Goal: Information Seeking & Learning: Compare options

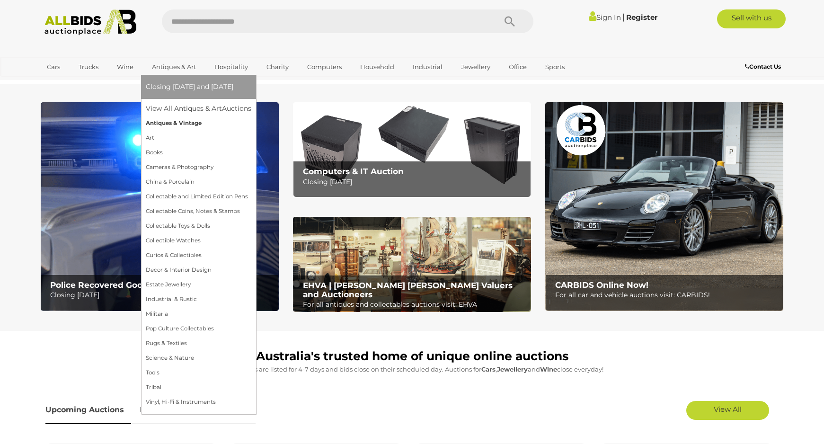
click at [172, 124] on link "Antiques & Vintage" at bounding box center [199, 123] width 106 height 15
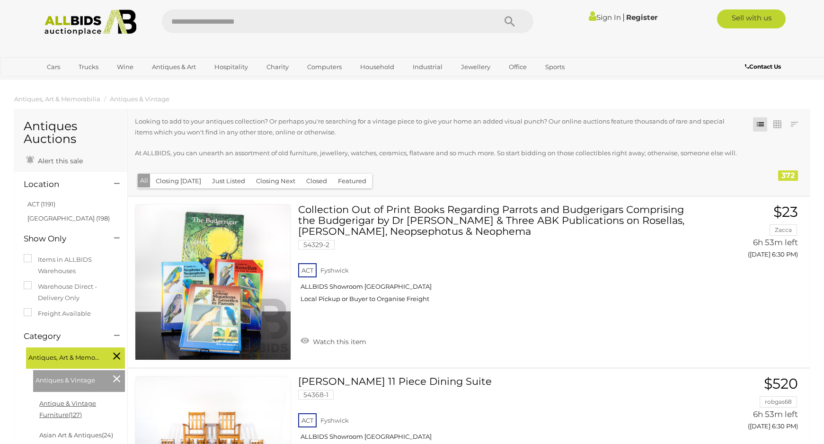
click at [68, 405] on link "Antique & Vintage Furniture (127)" at bounding box center [67, 409] width 57 height 18
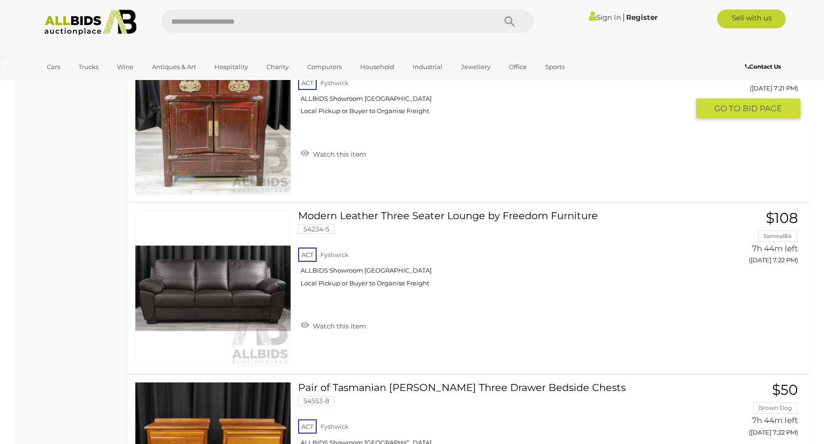
scroll to position [6107, 0]
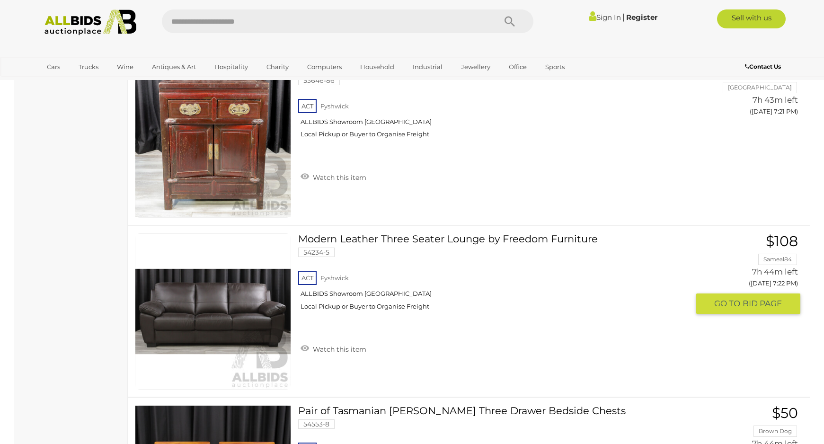
click at [396, 238] on link "Modern Leather Three Seater Lounge by Freedom Furniture 54234-5 ACT Fyshwick" at bounding box center [497, 275] width 384 height 84
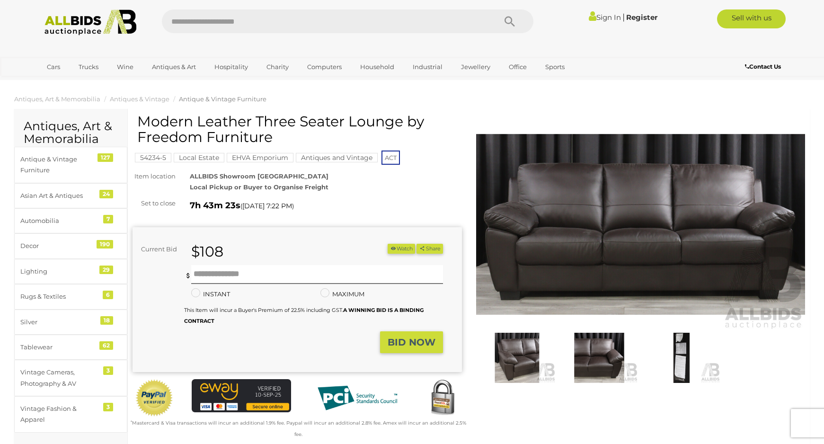
click at [623, 246] on img at bounding box center [640, 224] width 329 height 212
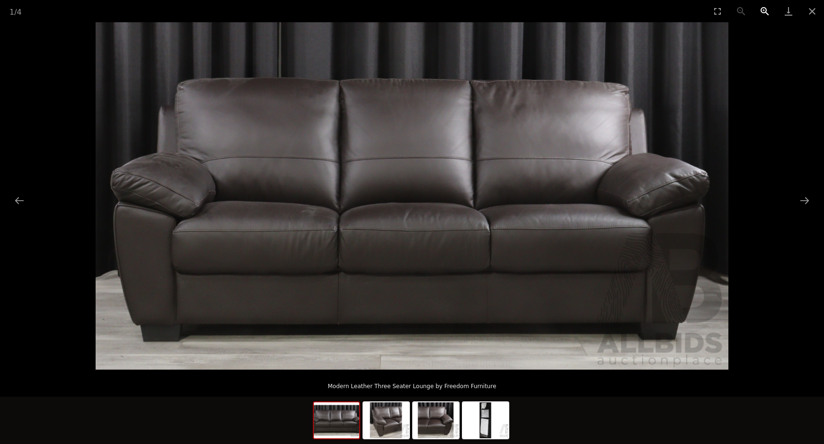
click at [765, 11] on button "Zoom in" at bounding box center [765, 11] width 24 height 22
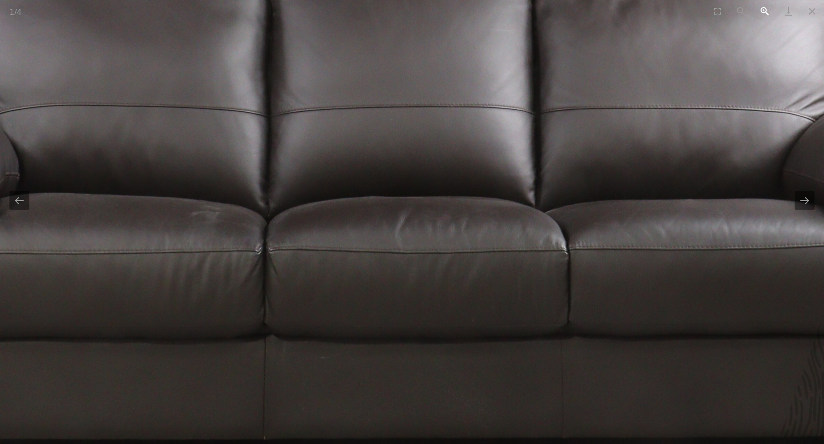
click at [765, 11] on button "Zoom in" at bounding box center [765, 11] width 24 height 22
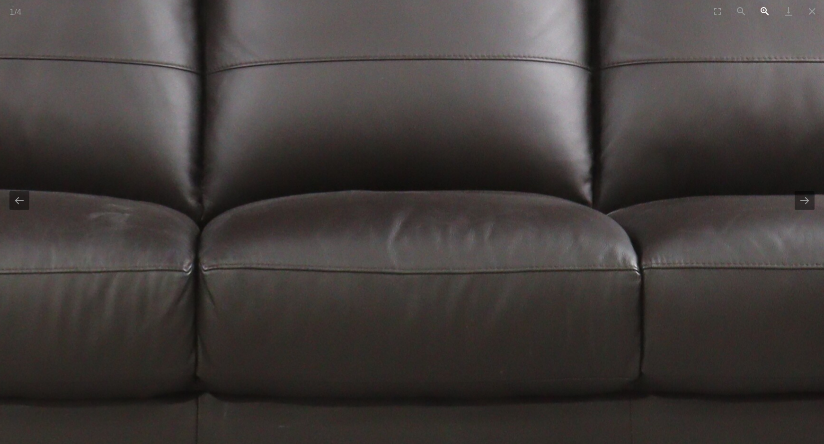
click at [765, 11] on button "Zoom in" at bounding box center [765, 11] width 24 height 22
click at [803, 203] on button "Next slide" at bounding box center [805, 200] width 20 height 18
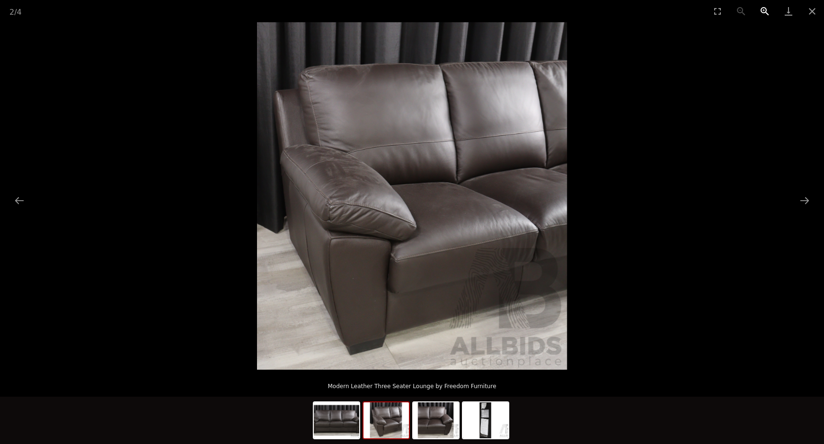
click at [764, 9] on button "Zoom in" at bounding box center [765, 11] width 24 height 22
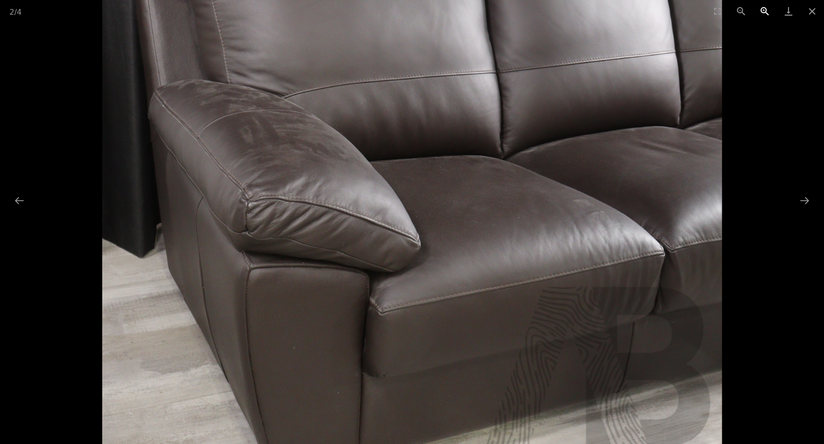
click at [764, 9] on button "Zoom in" at bounding box center [765, 11] width 24 height 22
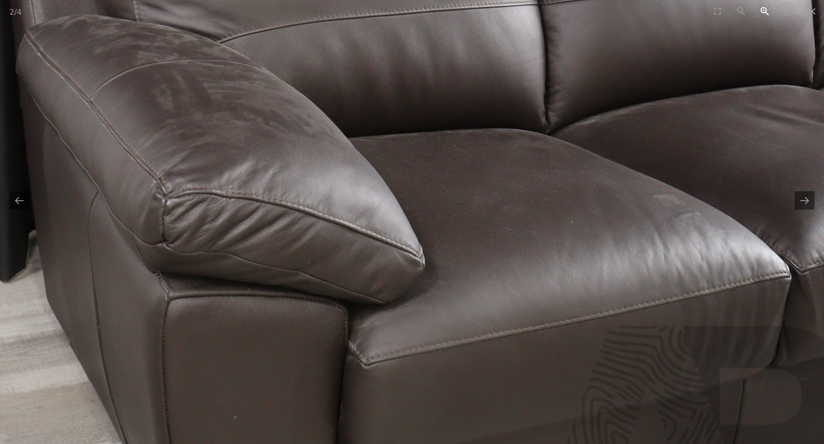
click at [764, 8] on button "Zoom in" at bounding box center [765, 11] width 24 height 22
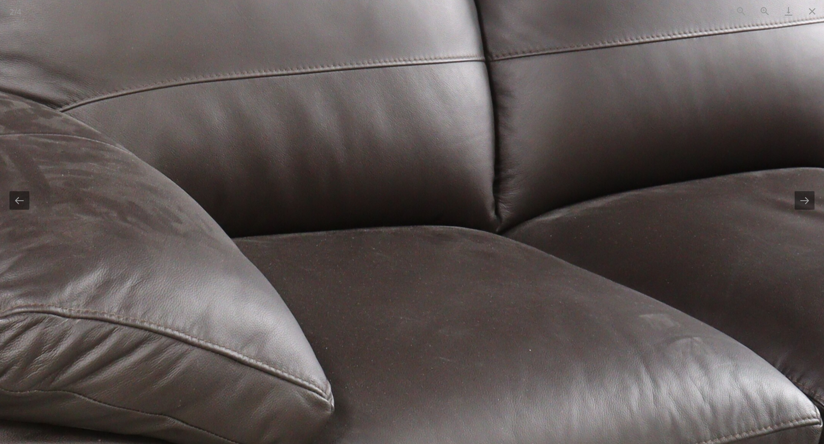
drag, startPoint x: 279, startPoint y: 128, endPoint x: 184, endPoint y: 252, distance: 156.3
click at [184, 252] on img at bounding box center [317, 281] width 1241 height 1390
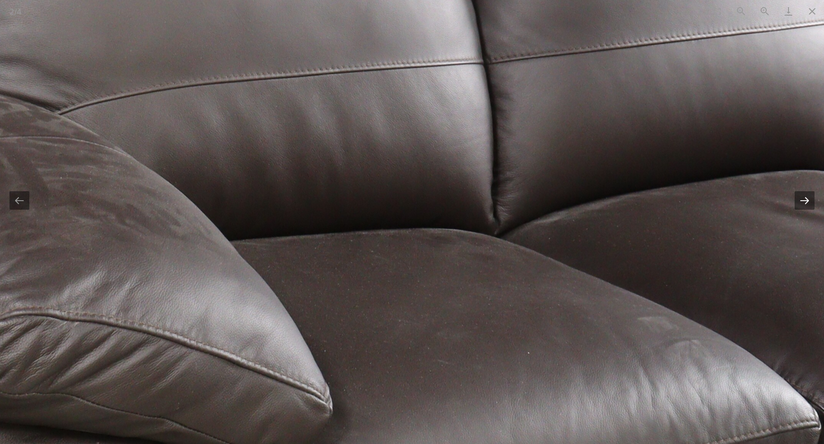
click at [804, 197] on button "Next slide" at bounding box center [805, 200] width 20 height 18
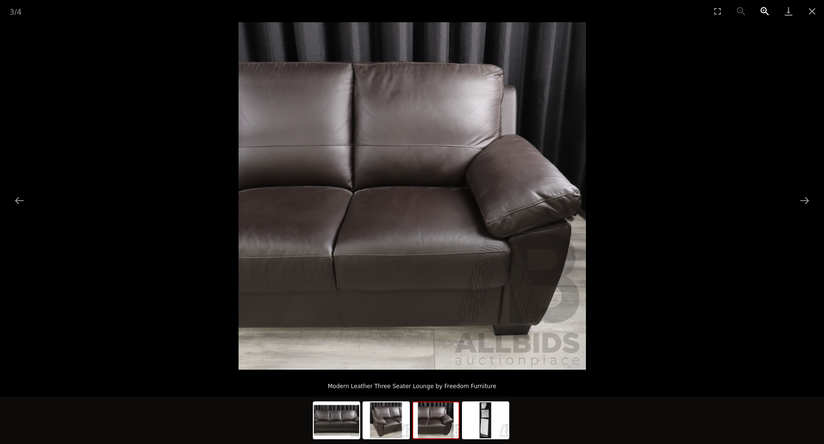
click at [765, 10] on button "Zoom in" at bounding box center [765, 11] width 24 height 22
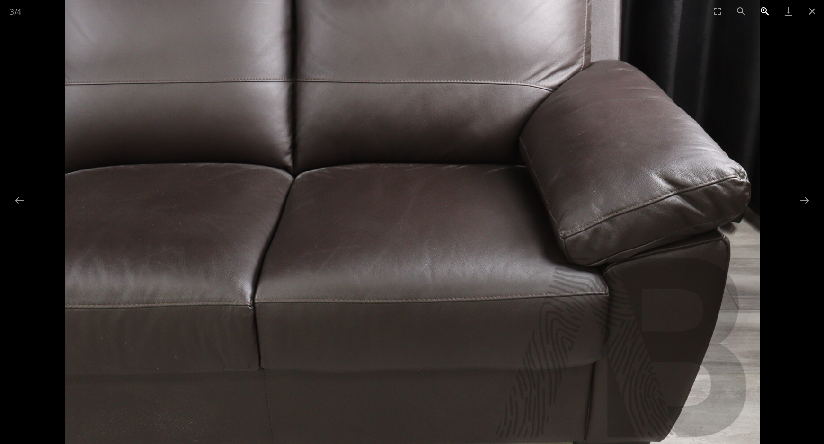
click at [765, 10] on button "Zoom in" at bounding box center [765, 11] width 24 height 22
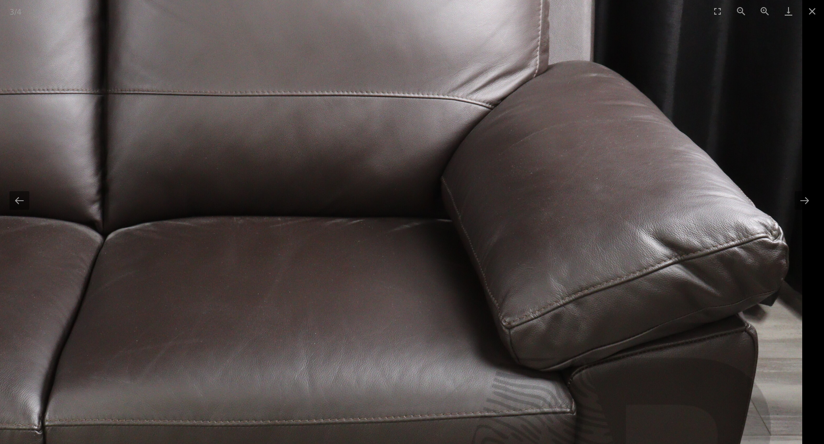
drag, startPoint x: 679, startPoint y: 197, endPoint x: 437, endPoint y: 273, distance: 253.5
click at [437, 273] on img at bounding box center [281, 245] width 1042 height 1042
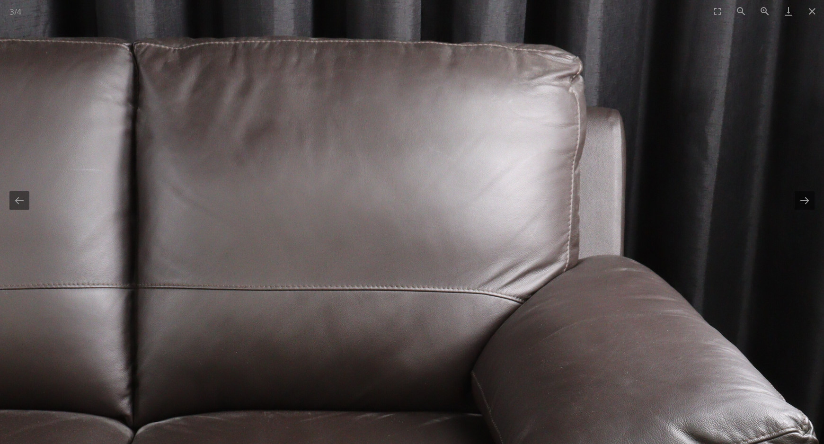
drag, startPoint x: 454, startPoint y: 240, endPoint x: 462, endPoint y: 424, distance: 183.8
click at [462, 424] on img at bounding box center [311, 440] width 1042 height 1042
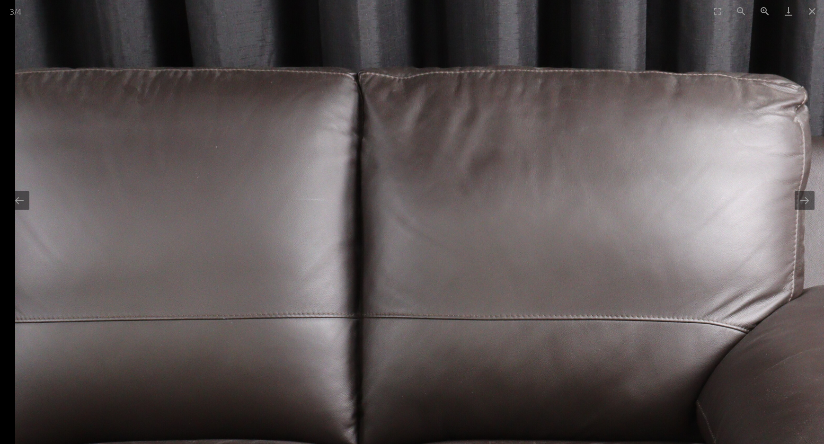
drag, startPoint x: 517, startPoint y: 219, endPoint x: 731, endPoint y: 212, distance: 214.1
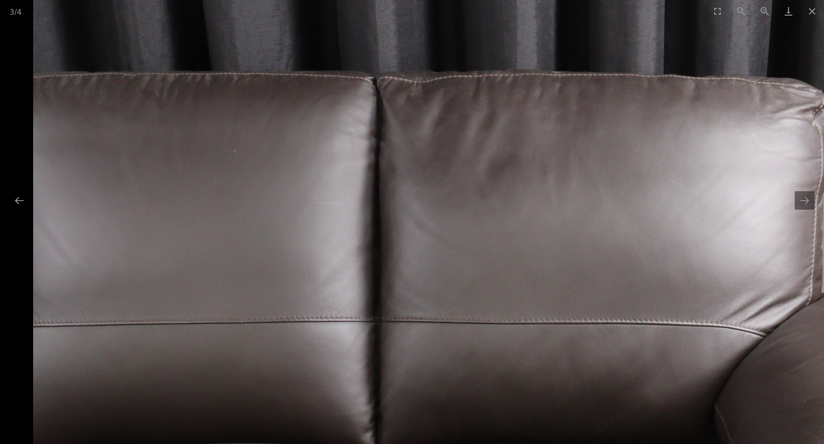
drag, startPoint x: 285, startPoint y: 182, endPoint x: 476, endPoint y: 187, distance: 191.8
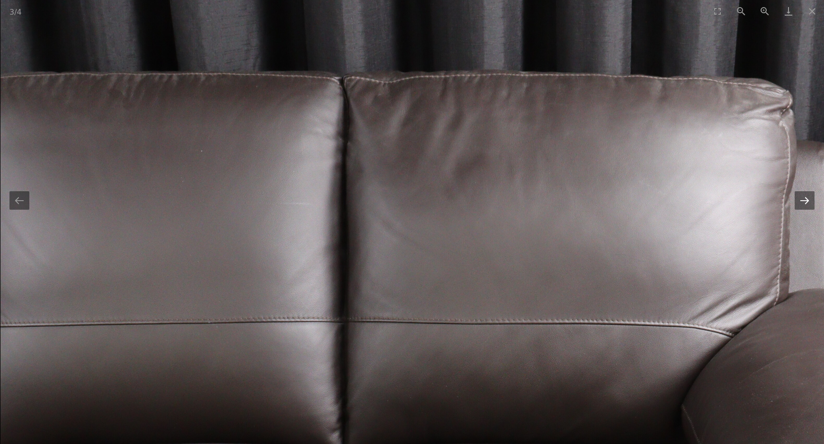
click at [805, 201] on button "Next slide" at bounding box center [805, 200] width 20 height 18
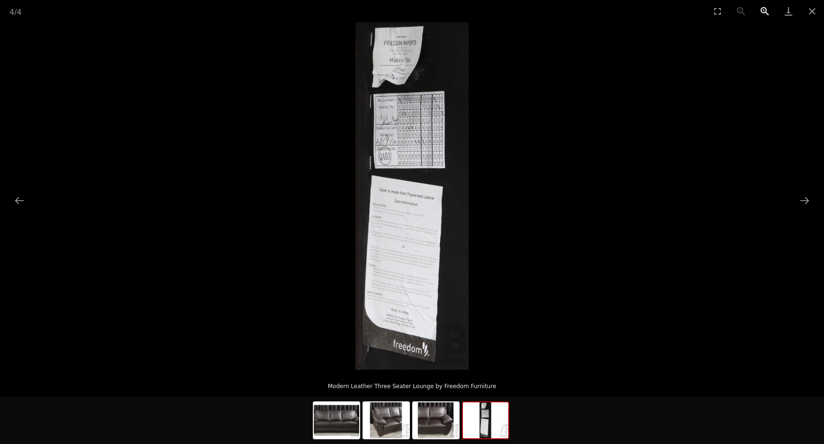
click at [764, 11] on button "Zoom in" at bounding box center [765, 11] width 24 height 22
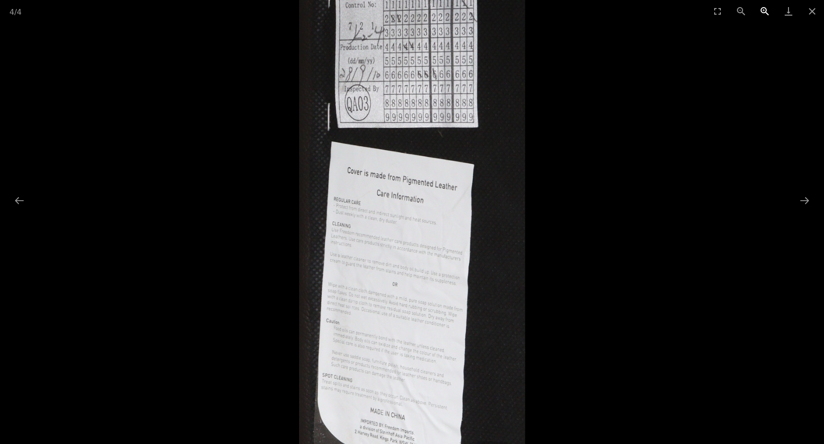
click at [764, 11] on button "Zoom in" at bounding box center [765, 11] width 24 height 22
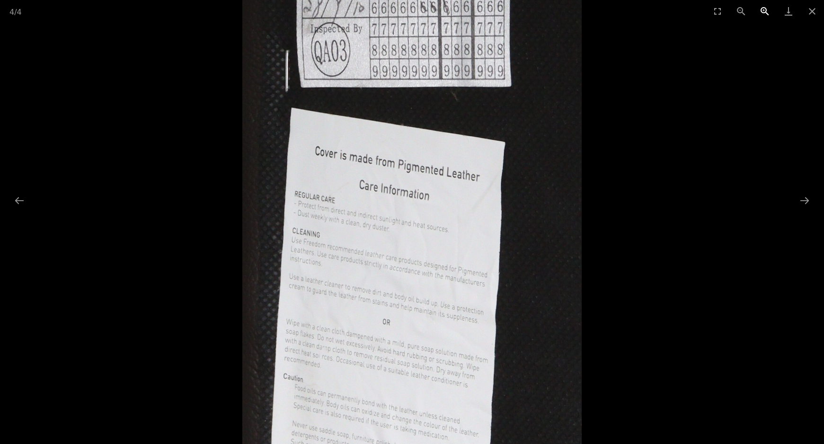
click at [764, 11] on button "Zoom in" at bounding box center [765, 11] width 24 height 22
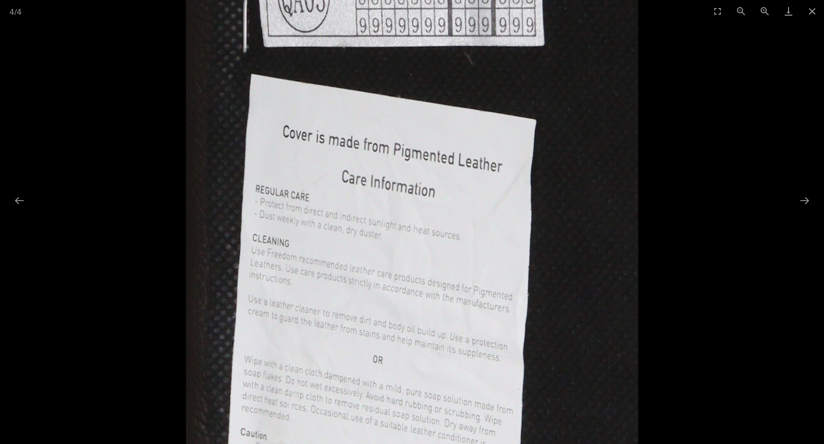
scroll to position [237, 0]
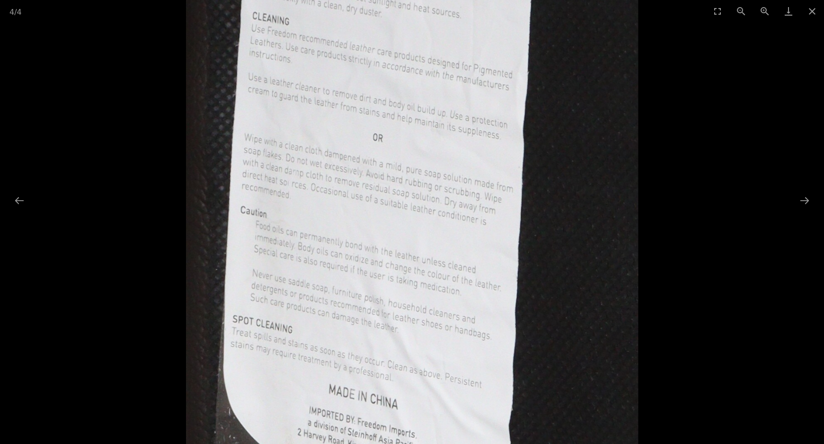
drag, startPoint x: 391, startPoint y: 344, endPoint x: 452, endPoint y: 128, distance: 224.3
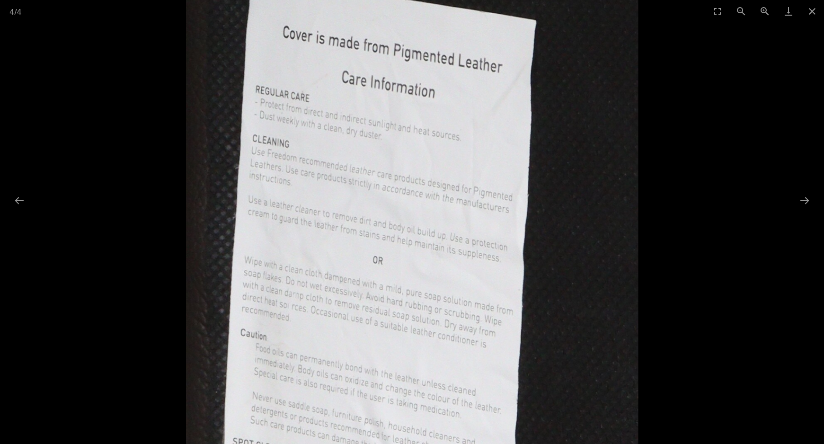
drag, startPoint x: 438, startPoint y: 162, endPoint x: 426, endPoint y: 346, distance: 184.1
click at [426, 346] on img at bounding box center [413, 58] width 454 height 1390
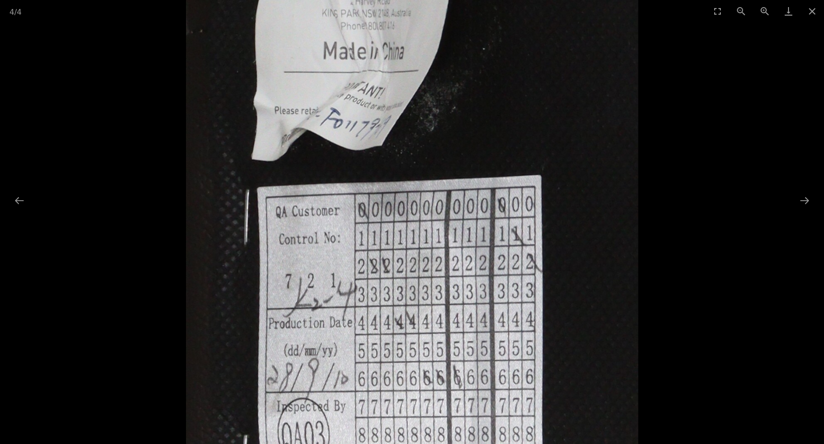
drag, startPoint x: 473, startPoint y: 122, endPoint x: 374, endPoint y: 415, distance: 309.1
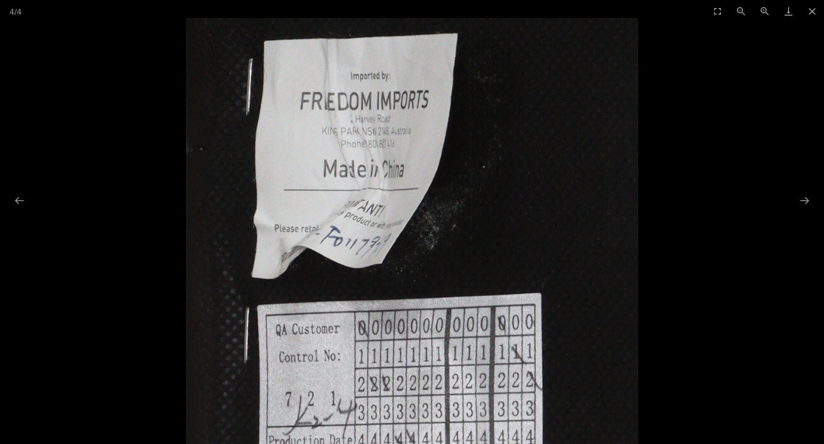
drag, startPoint x: 566, startPoint y: 118, endPoint x: 569, endPoint y: 307, distance: 188.9
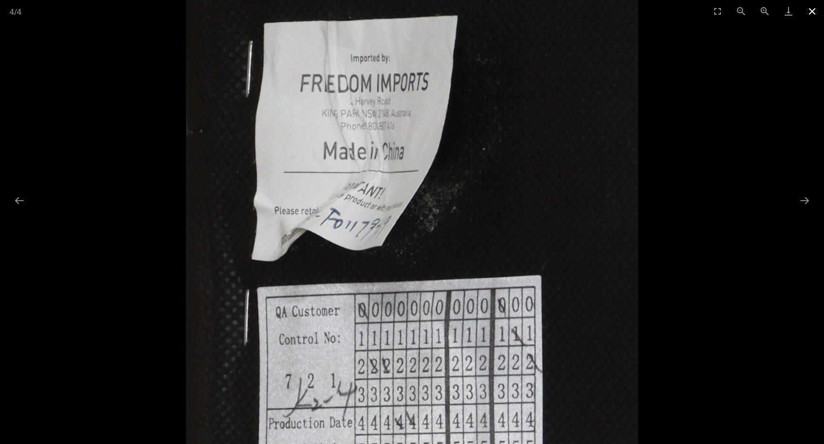
click at [815, 11] on button "Close gallery" at bounding box center [813, 11] width 24 height 22
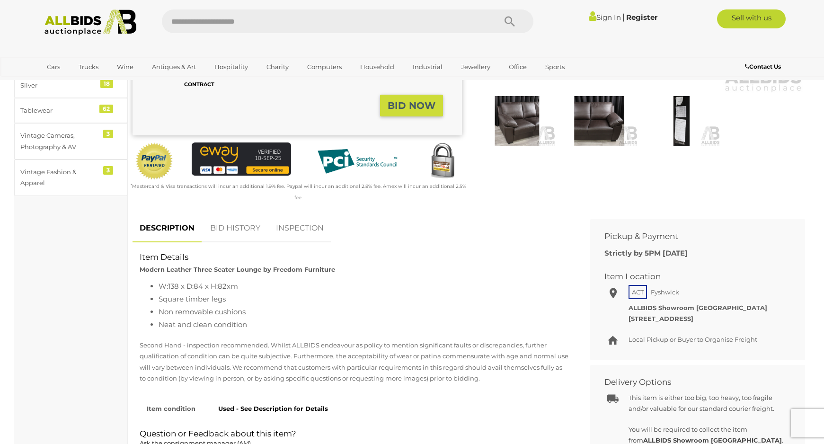
scroll to position [0, 0]
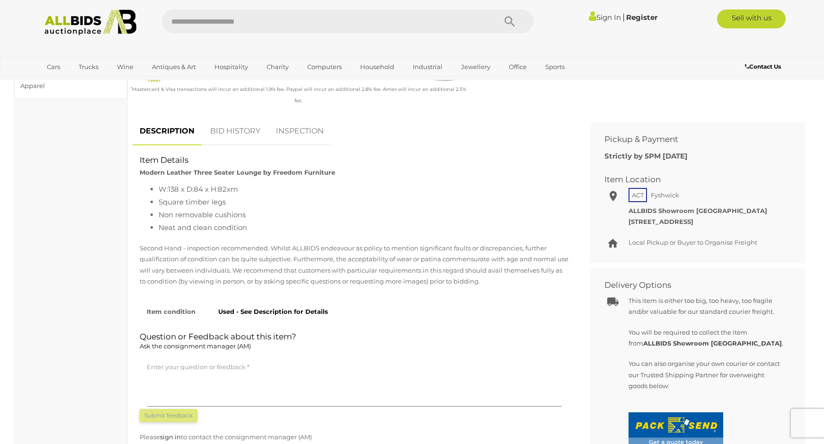
scroll to position [284, 0]
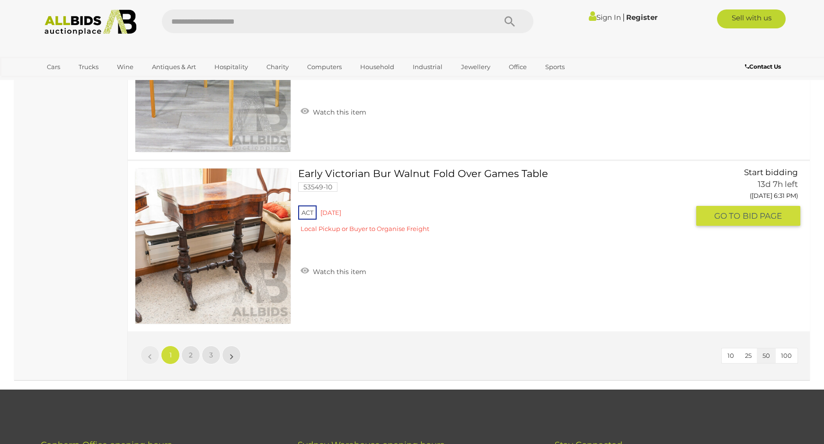
scroll to position [8414, 0]
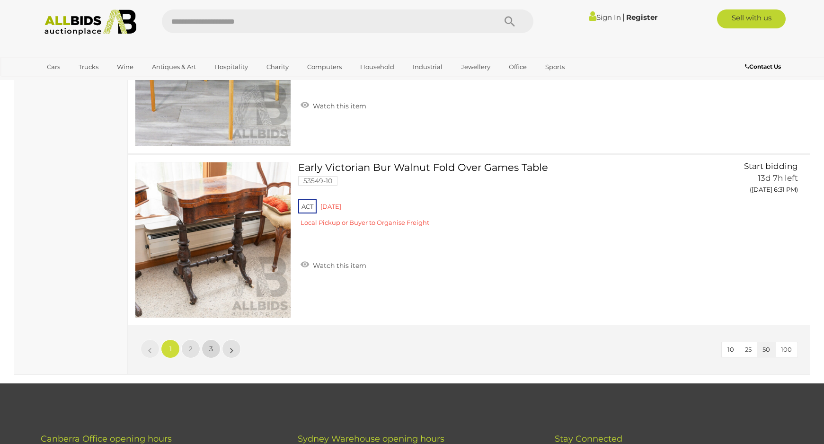
click at [210, 351] on span "3" at bounding box center [211, 349] width 4 height 9
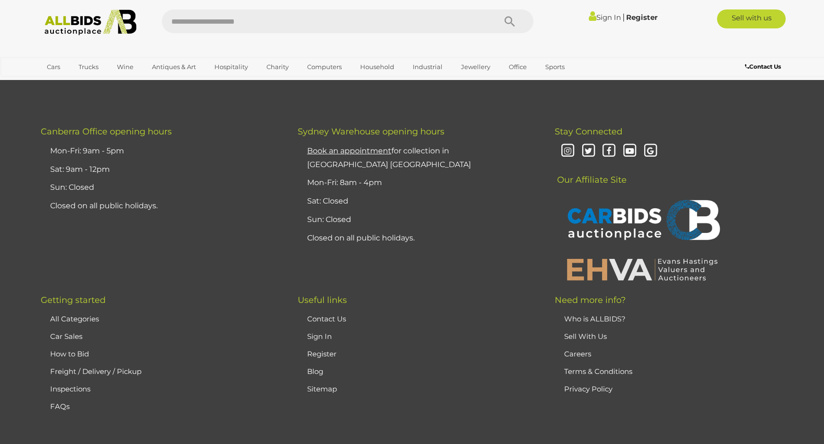
scroll to position [4591, 0]
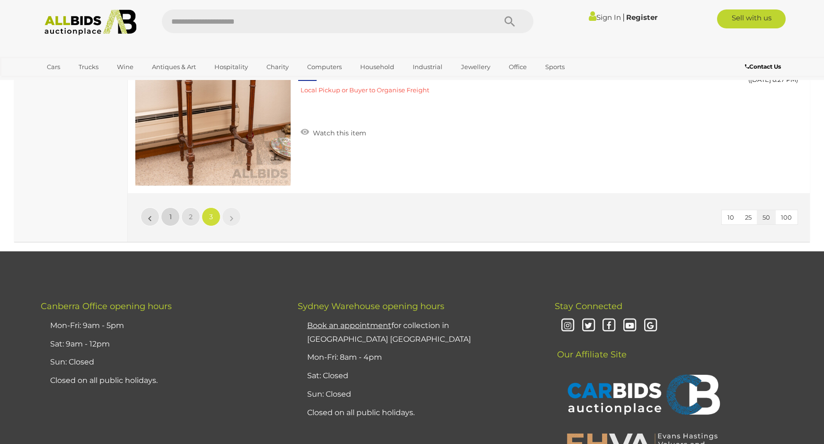
click at [170, 219] on span "1" at bounding box center [170, 217] width 2 height 9
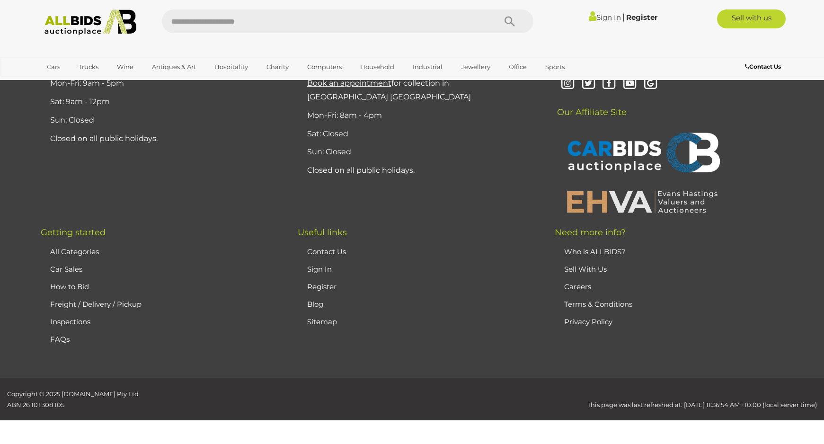
scroll to position [46, 0]
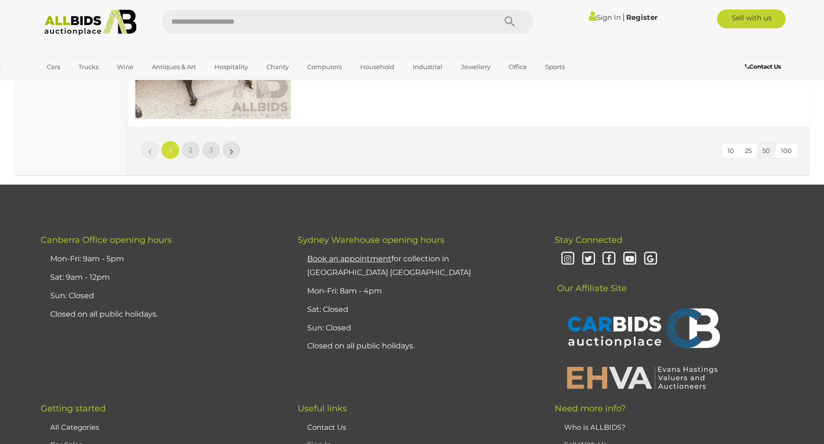
scroll to position [8427, 0]
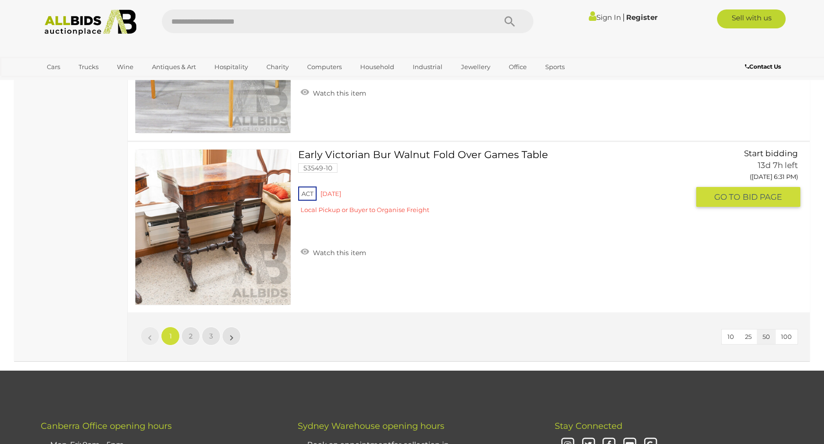
click at [379, 153] on link "Early Victorian Bur Walnut Fold Over Games Table 53549-10 ACT [GEOGRAPHIC_DATA]" at bounding box center [497, 185] width 384 height 72
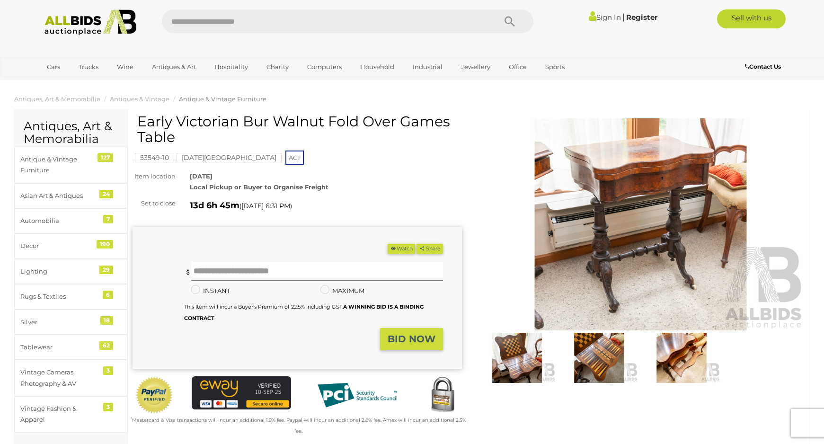
click at [643, 187] on img at bounding box center [640, 224] width 329 height 212
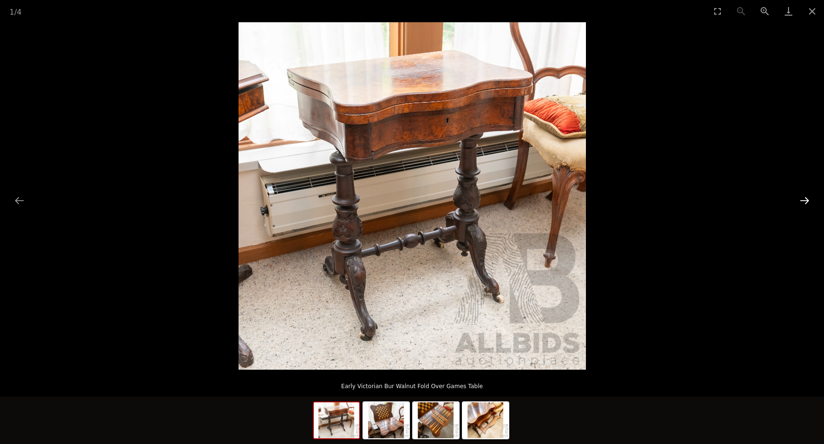
click at [806, 198] on button "Next slide" at bounding box center [805, 200] width 20 height 18
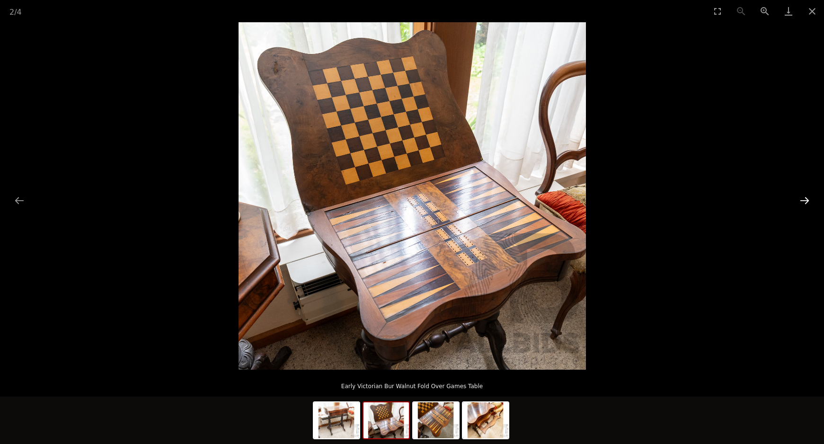
click at [806, 198] on button "Next slide" at bounding box center [805, 200] width 20 height 18
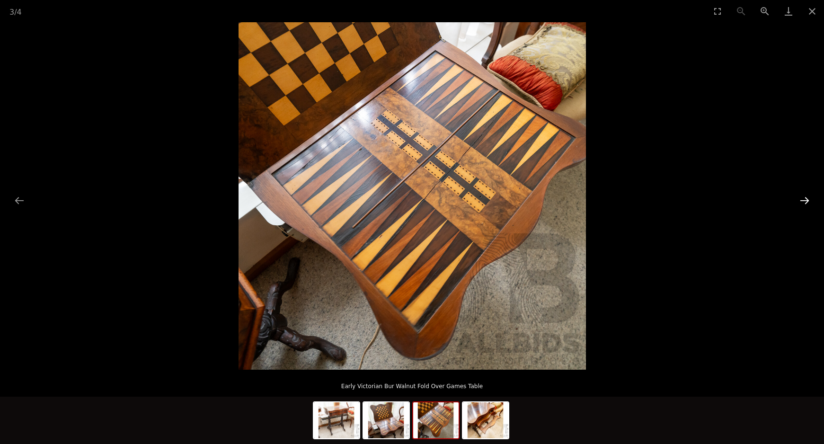
click at [806, 198] on button "Next slide" at bounding box center [805, 200] width 20 height 18
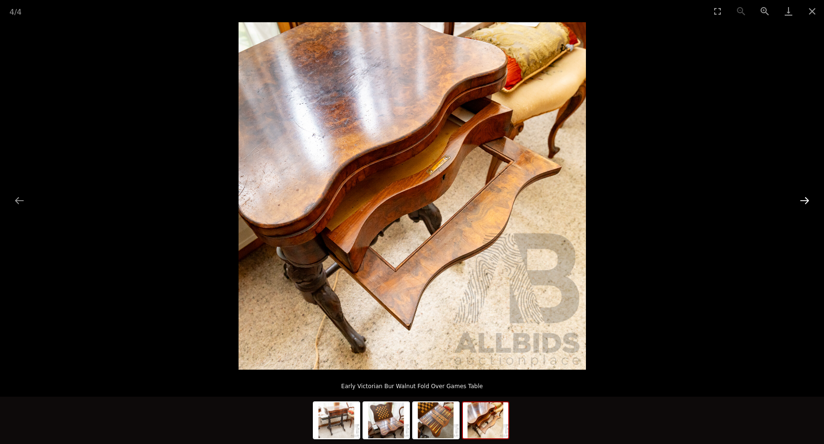
click at [806, 198] on button "Next slide" at bounding box center [805, 200] width 20 height 18
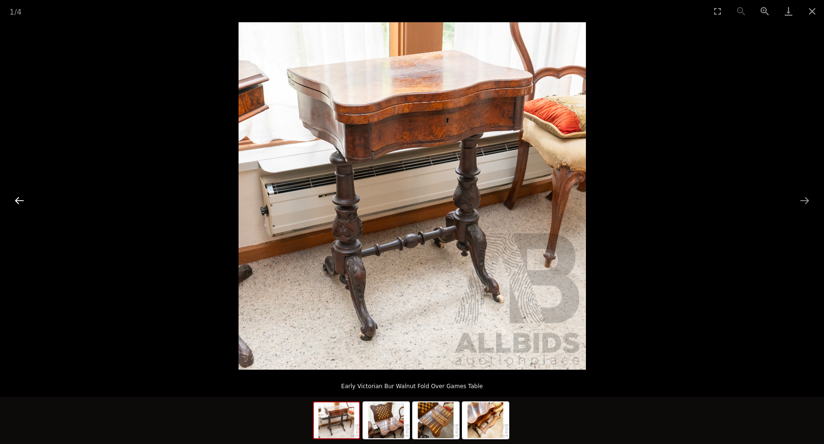
click at [20, 200] on button "Previous slide" at bounding box center [19, 200] width 20 height 18
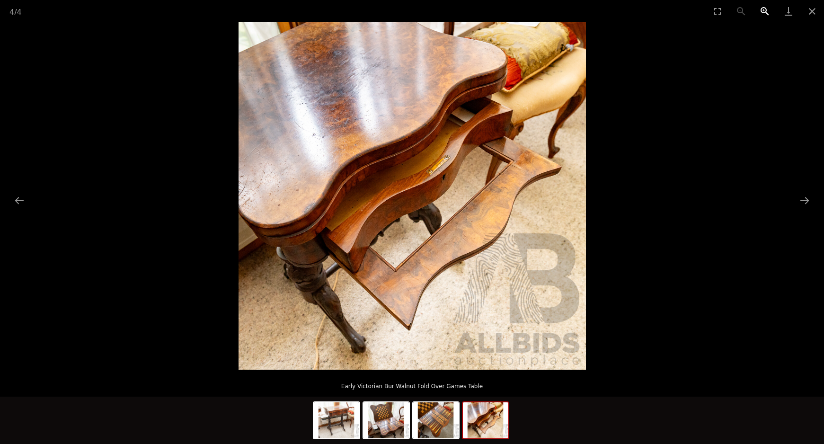
click at [762, 12] on button "Zoom in" at bounding box center [765, 11] width 24 height 22
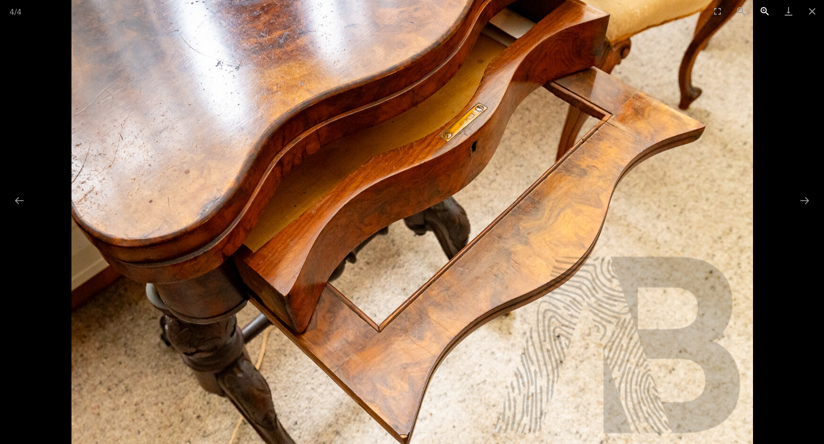
click at [762, 12] on button "Zoom in" at bounding box center [765, 11] width 24 height 22
click at [18, 199] on button "Previous slide" at bounding box center [19, 200] width 20 height 18
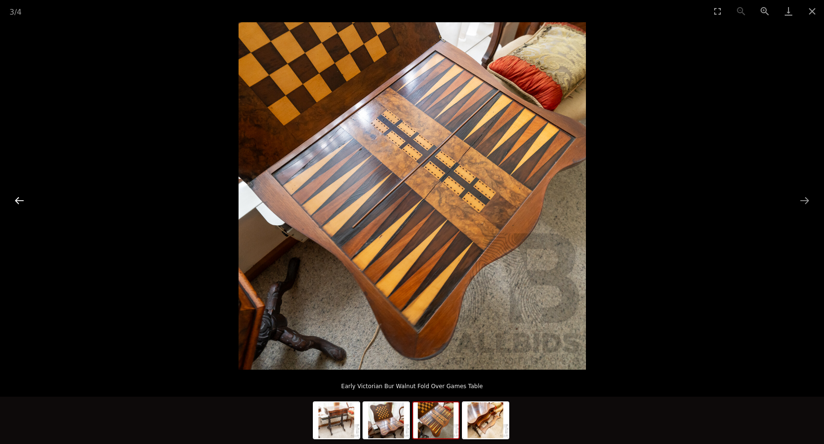
click at [18, 200] on button "Previous slide" at bounding box center [19, 200] width 20 height 18
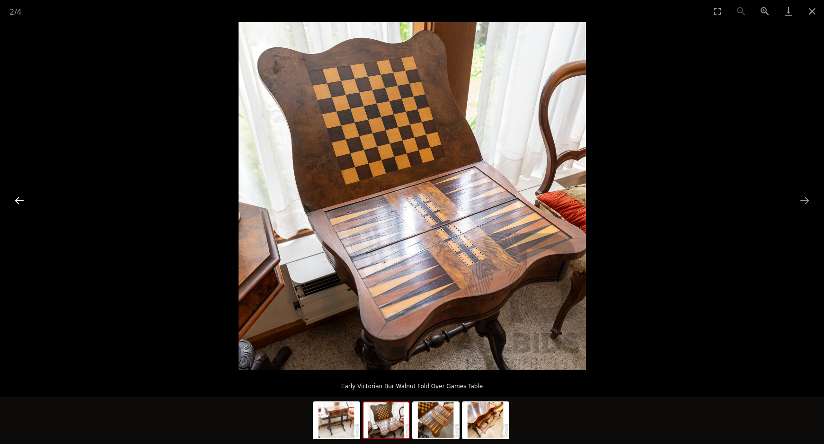
click at [18, 200] on button "Previous slide" at bounding box center [19, 200] width 20 height 18
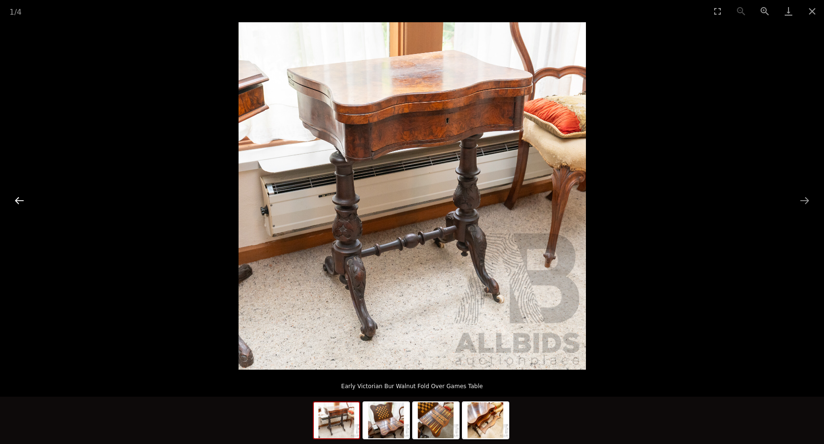
click at [16, 196] on button "Previous slide" at bounding box center [19, 200] width 20 height 18
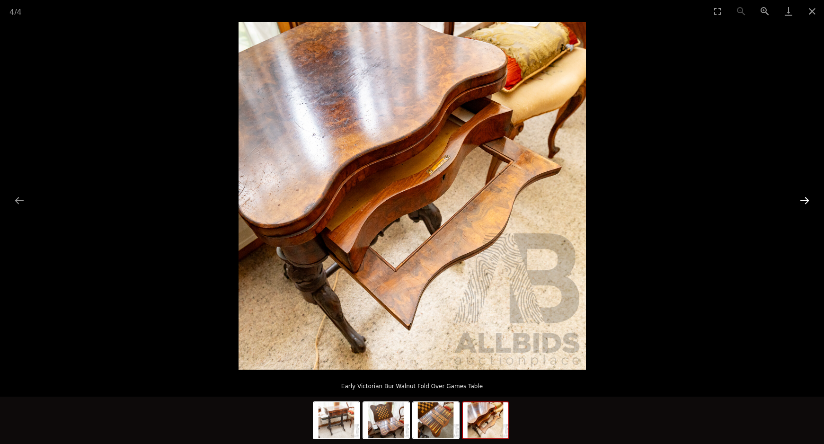
click at [809, 199] on button "Next slide" at bounding box center [805, 200] width 20 height 18
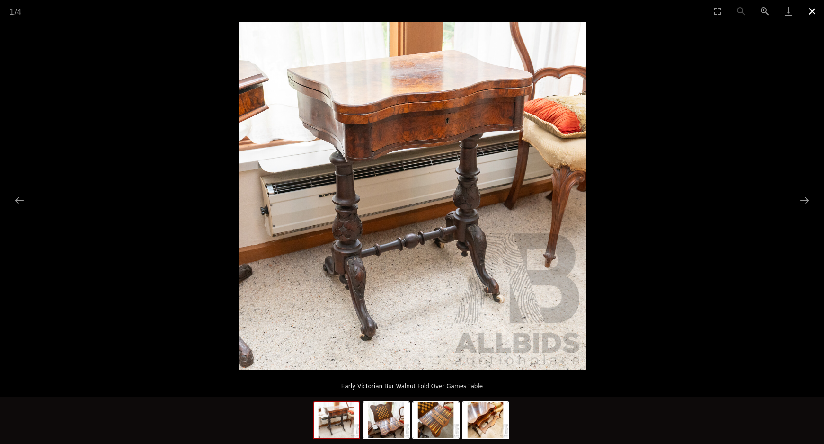
click at [815, 11] on button "Close gallery" at bounding box center [813, 11] width 24 height 22
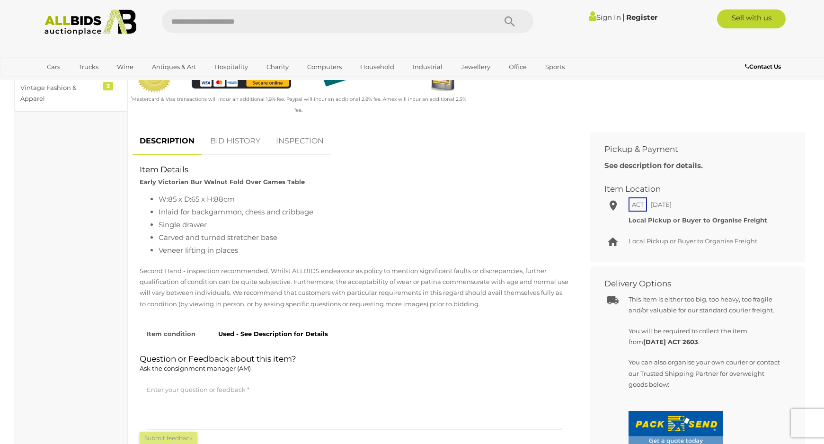
scroll to position [379, 0]
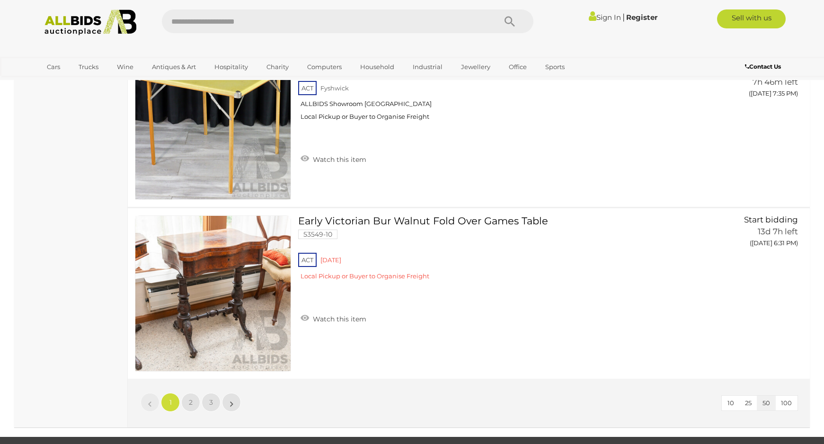
scroll to position [8377, 0]
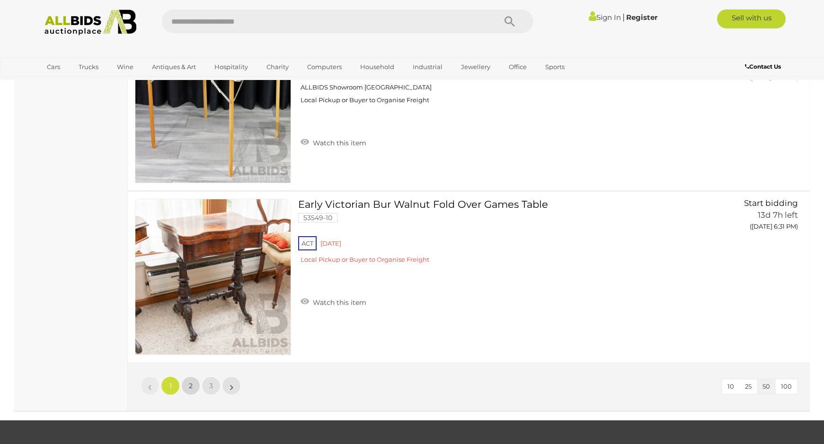
click at [194, 386] on link "2" at bounding box center [190, 385] width 19 height 19
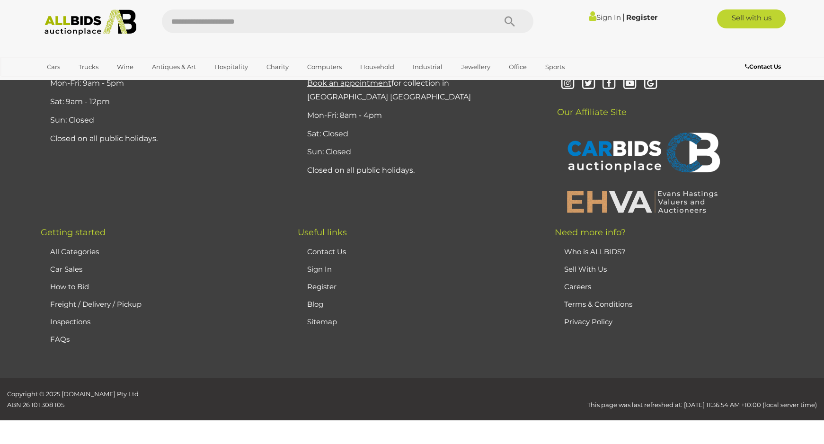
scroll to position [46, 0]
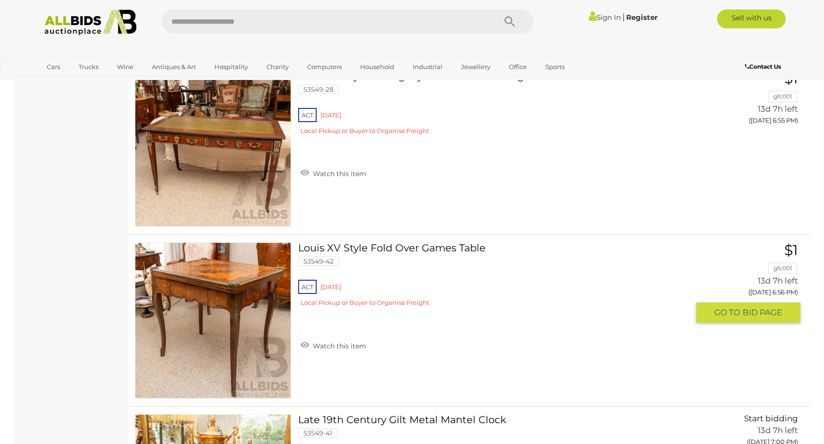
scroll to position [1987, 0]
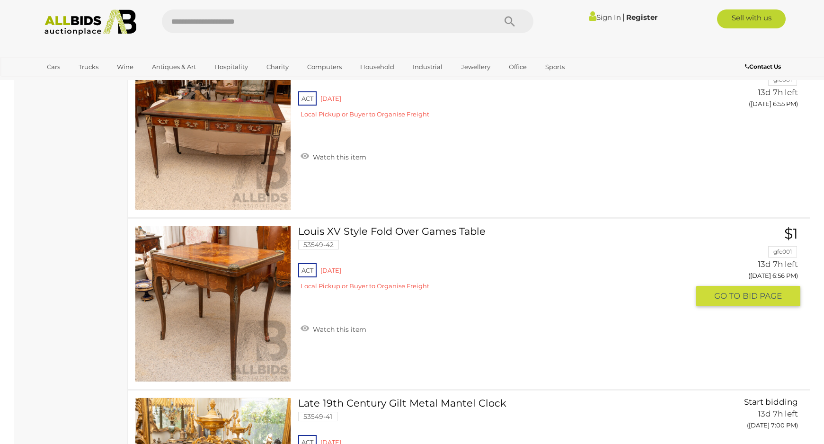
click at [364, 229] on link "Louis XV Style Fold Over Games Table 53549-42 ACT Red Hill" at bounding box center [497, 262] width 384 height 72
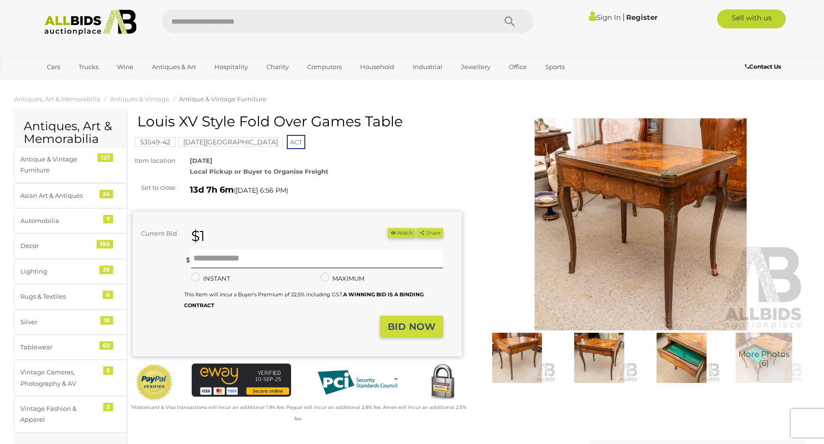
click at [656, 203] on img at bounding box center [640, 224] width 329 height 212
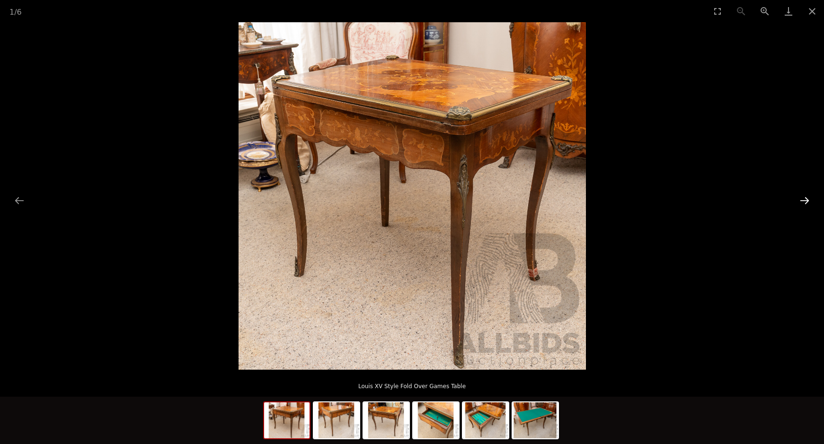
click at [806, 198] on button "Next slide" at bounding box center [805, 200] width 20 height 18
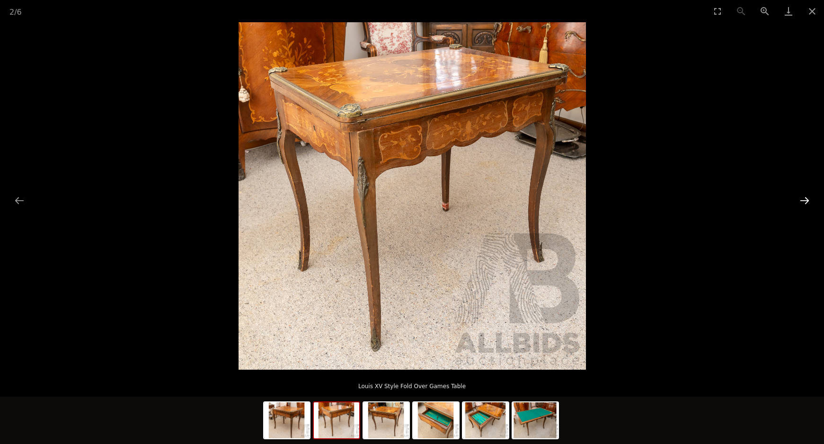
click at [804, 199] on button "Next slide" at bounding box center [805, 200] width 20 height 18
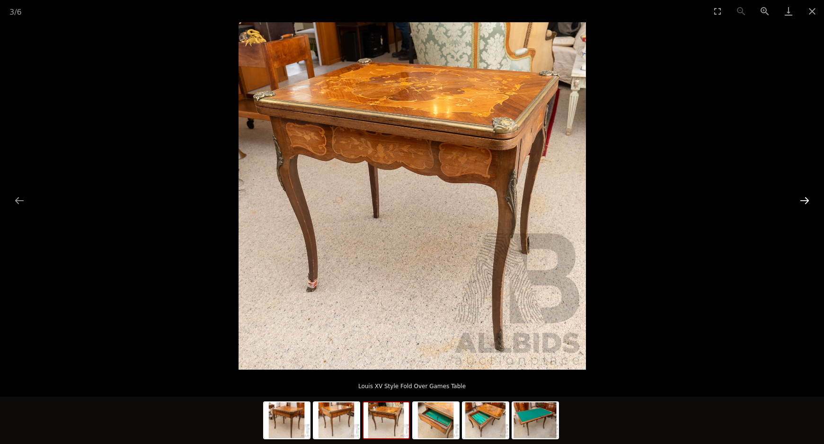
click at [804, 199] on button "Next slide" at bounding box center [805, 200] width 20 height 18
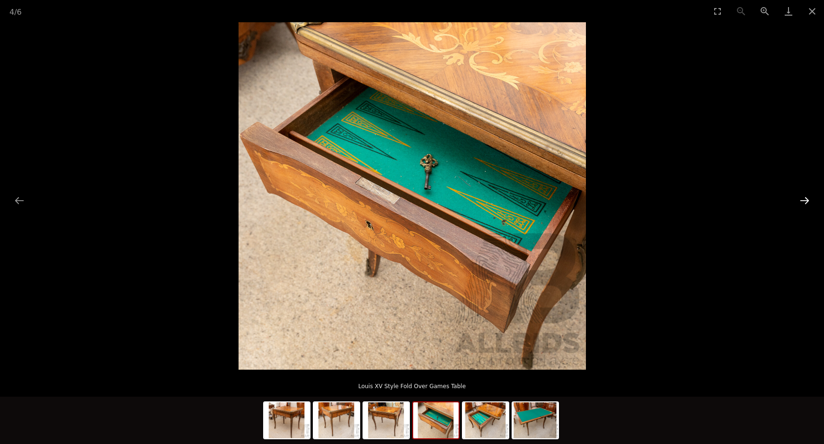
click at [805, 198] on button "Next slide" at bounding box center [805, 200] width 20 height 18
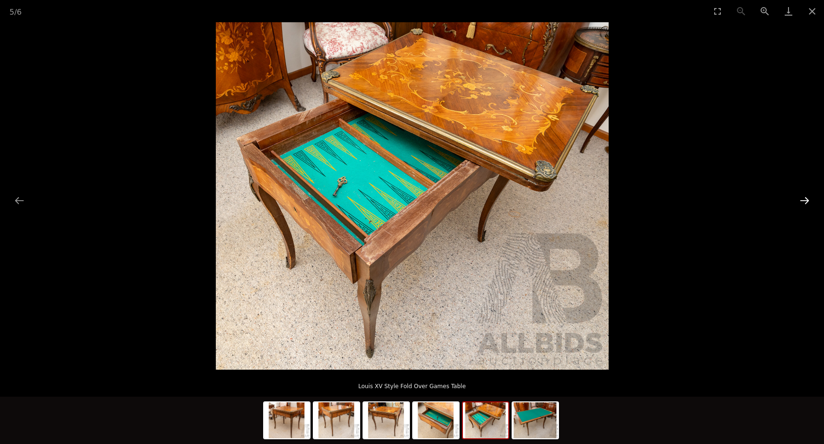
click at [809, 198] on button "Next slide" at bounding box center [805, 200] width 20 height 18
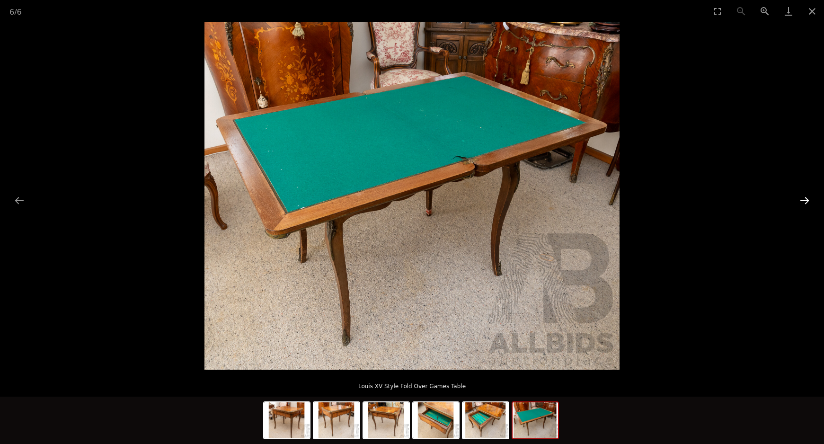
click at [809, 198] on button "Next slide" at bounding box center [805, 200] width 20 height 18
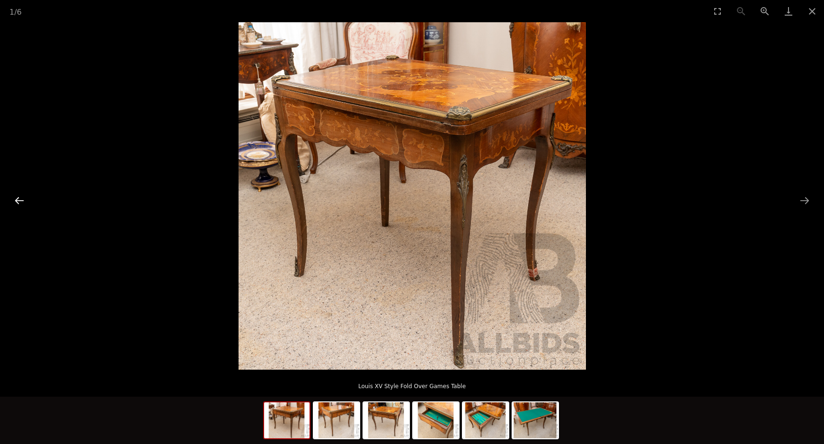
click at [19, 199] on button "Previous slide" at bounding box center [19, 200] width 20 height 18
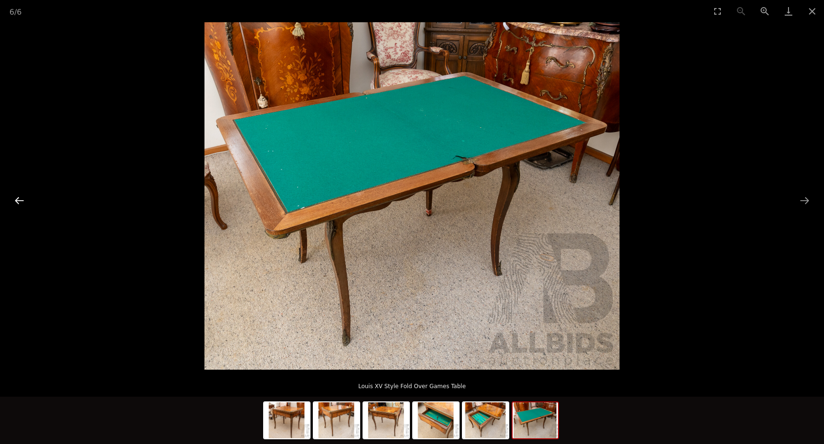
click at [19, 197] on button "Previous slide" at bounding box center [19, 200] width 20 height 18
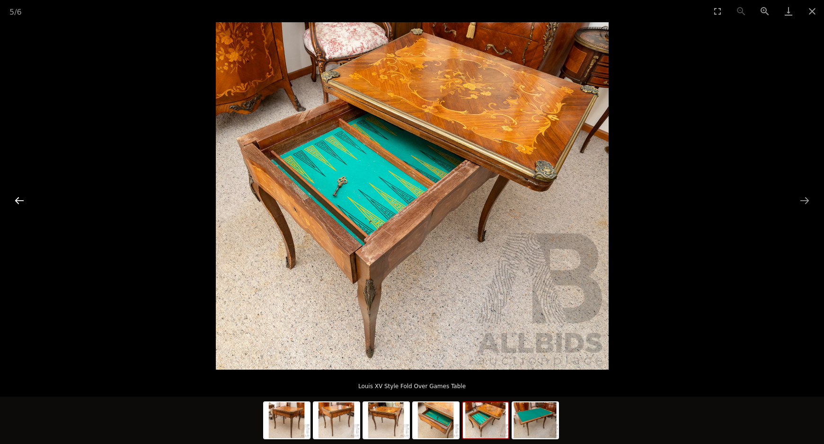
click at [19, 197] on button "Previous slide" at bounding box center [19, 200] width 20 height 18
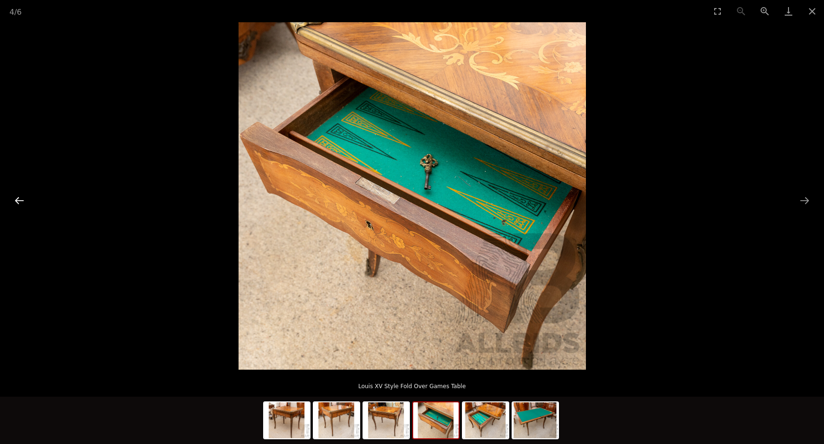
click at [19, 197] on button "Previous slide" at bounding box center [19, 200] width 20 height 18
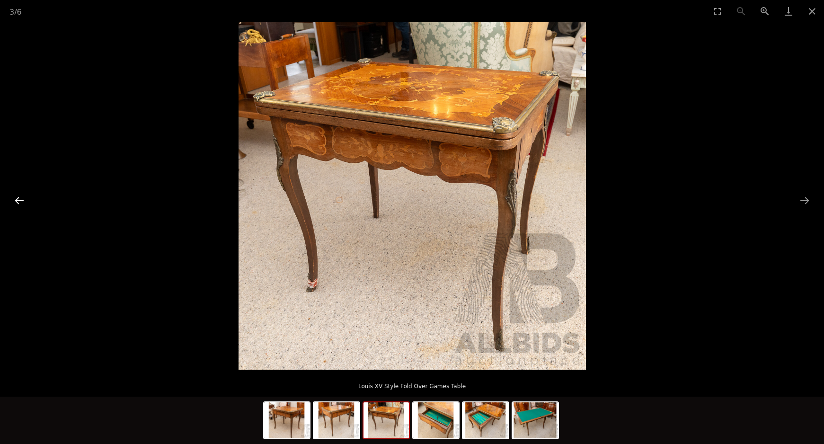
click at [19, 197] on button "Previous slide" at bounding box center [19, 200] width 20 height 18
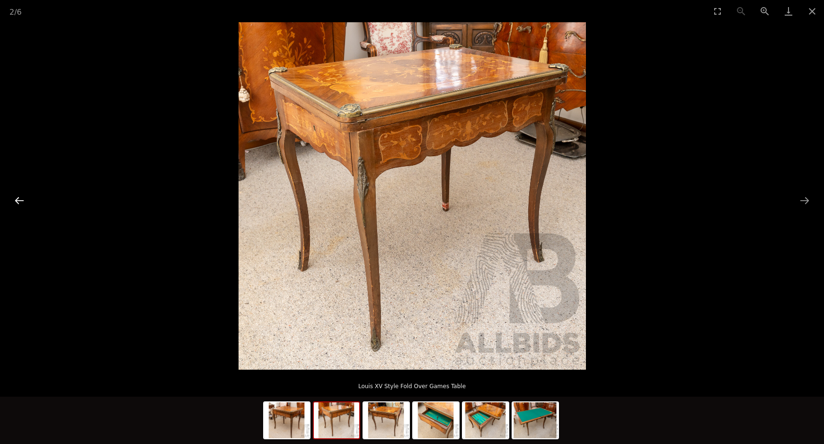
click at [19, 197] on button "Previous slide" at bounding box center [19, 200] width 20 height 18
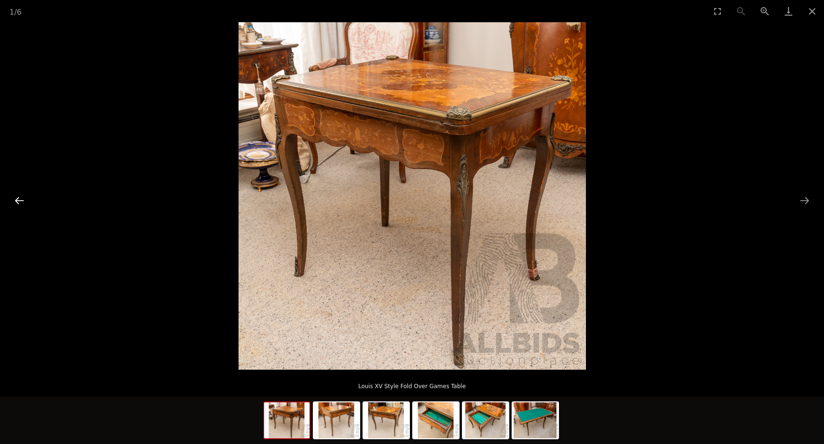
click at [19, 197] on button "Previous slide" at bounding box center [19, 200] width 20 height 18
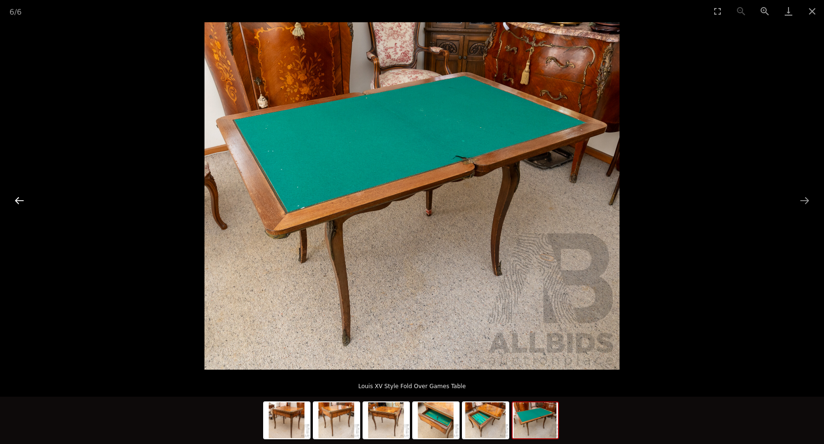
click at [19, 197] on button "Previous slide" at bounding box center [19, 200] width 20 height 18
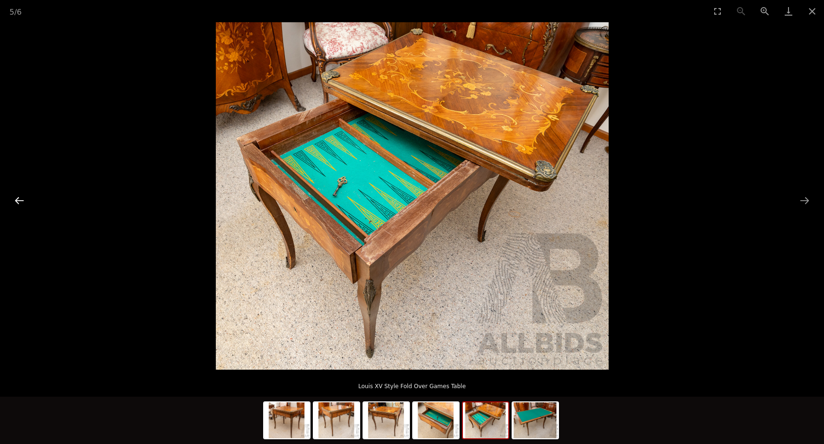
click at [21, 199] on button "Previous slide" at bounding box center [19, 200] width 20 height 18
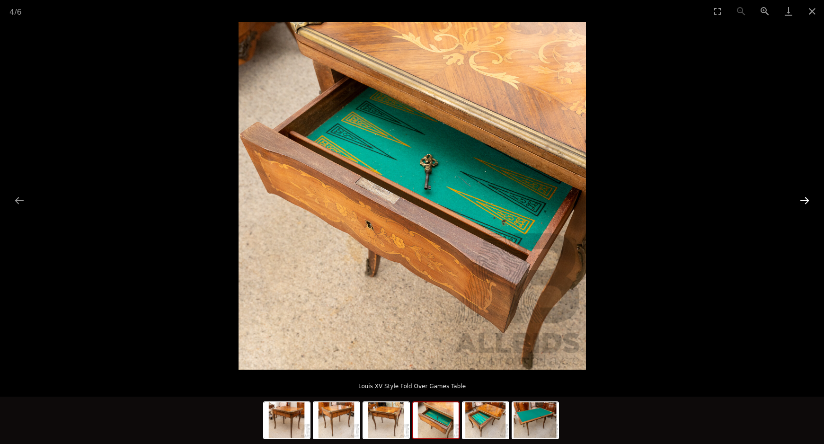
click at [802, 198] on button "Next slide" at bounding box center [805, 200] width 20 height 18
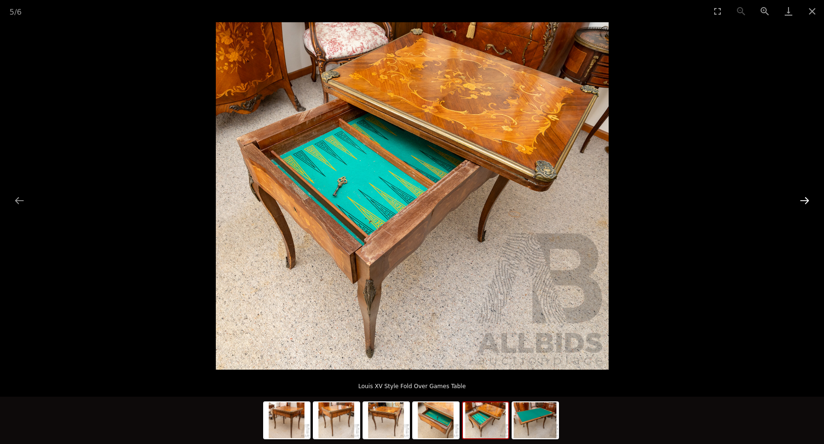
click at [805, 202] on button "Next slide" at bounding box center [805, 200] width 20 height 18
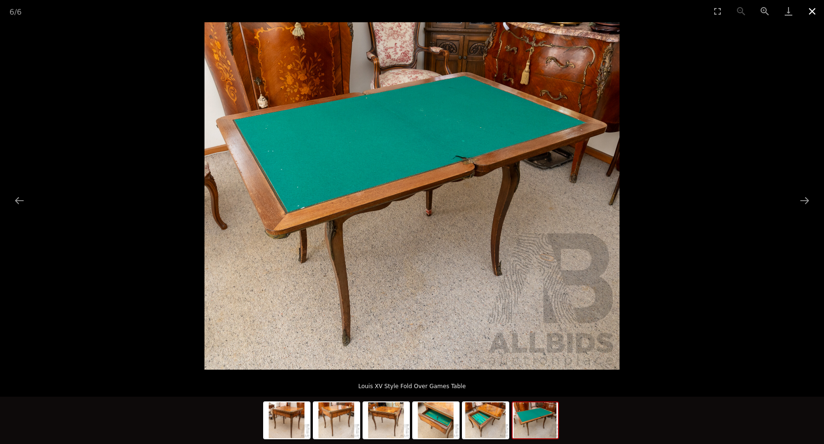
click at [810, 12] on button "Close gallery" at bounding box center [813, 11] width 24 height 22
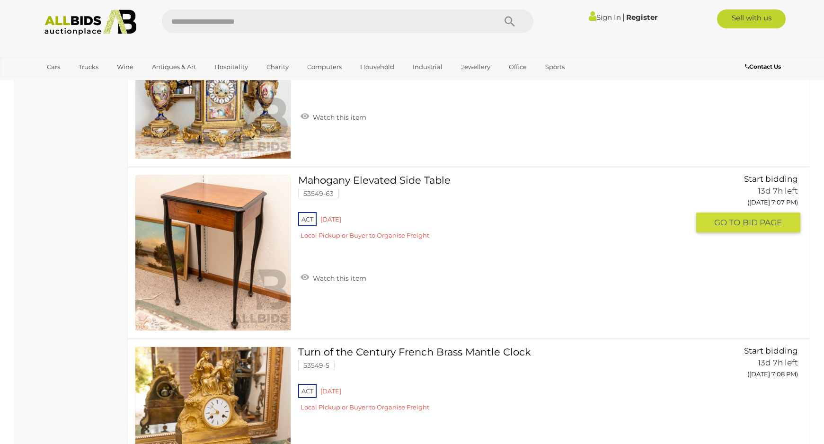
scroll to position [2914, 0]
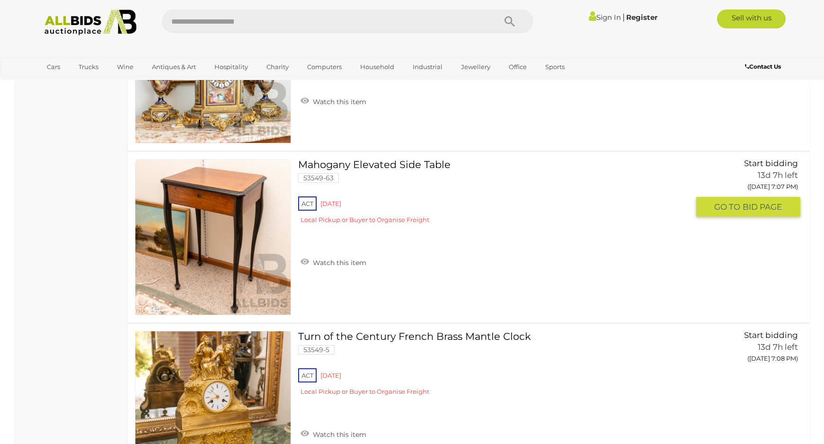
click at [380, 165] on link "Mahogany Elevated Side Table 53549-63 ACT Red Hill Local Pickup or Buyer to Org…" at bounding box center [497, 195] width 384 height 72
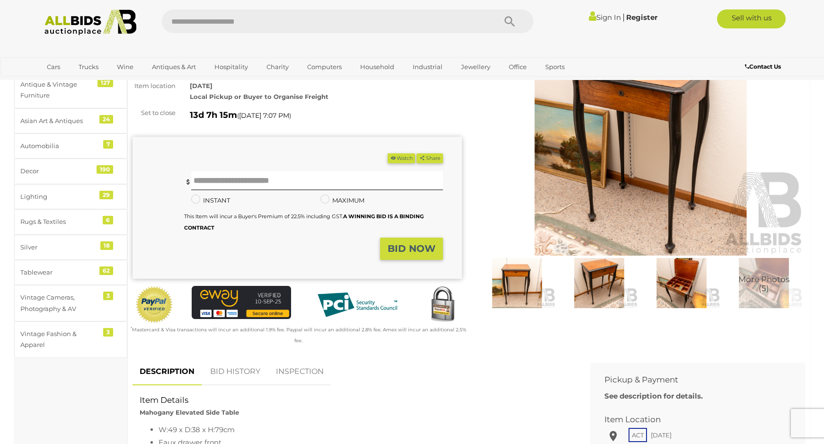
scroll to position [47, 0]
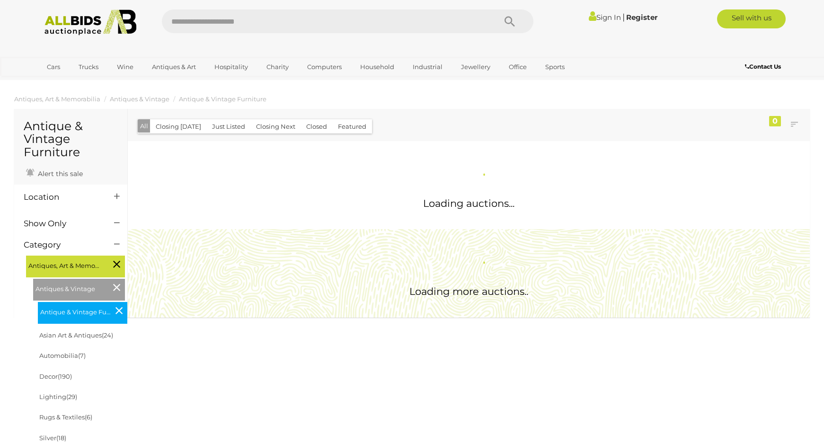
scroll to position [755, 0]
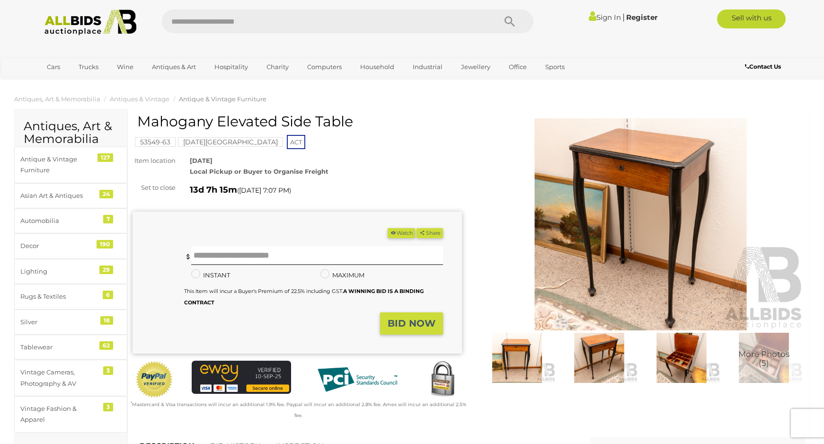
scroll to position [47, 0]
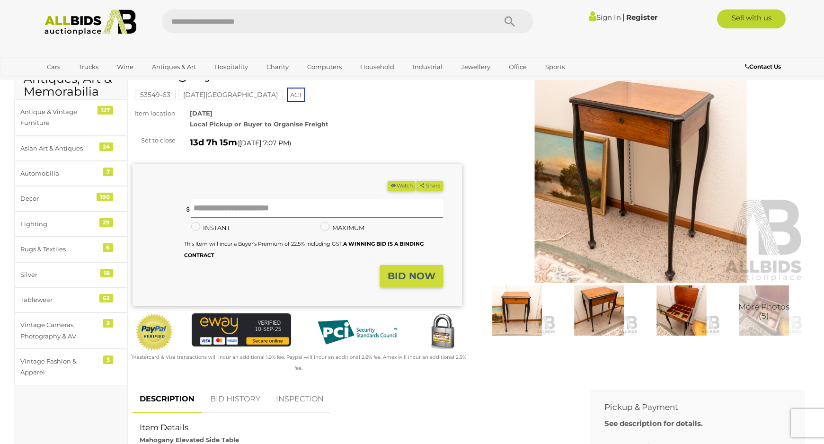
click at [622, 163] on img at bounding box center [640, 177] width 329 height 212
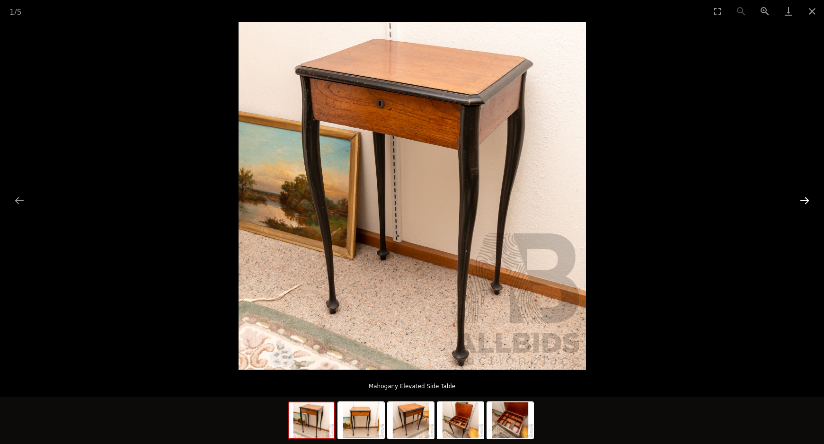
click at [806, 198] on button "Next slide" at bounding box center [805, 200] width 20 height 18
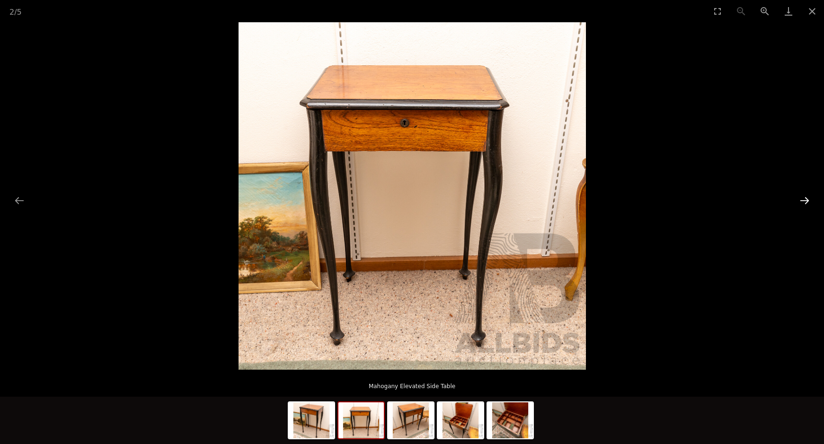
click at [806, 198] on button "Next slide" at bounding box center [805, 200] width 20 height 18
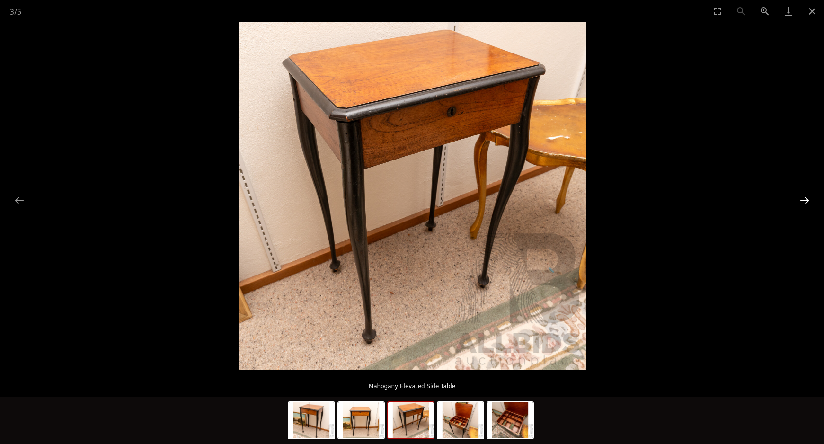
click at [806, 198] on button "Next slide" at bounding box center [805, 200] width 20 height 18
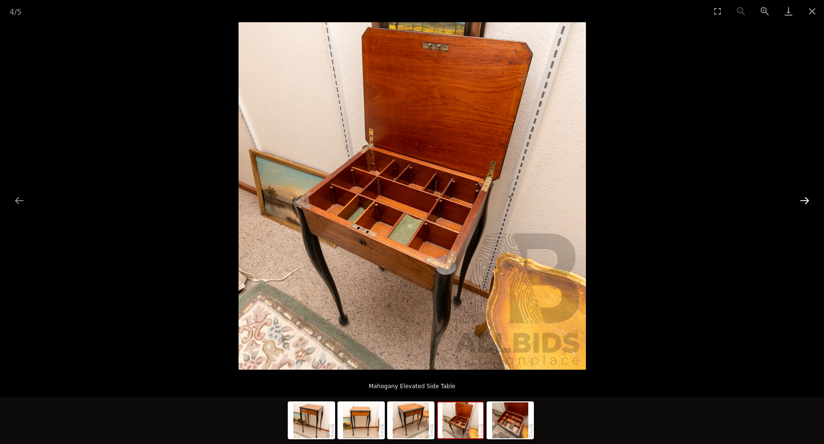
click at [806, 198] on button "Next slide" at bounding box center [805, 200] width 20 height 18
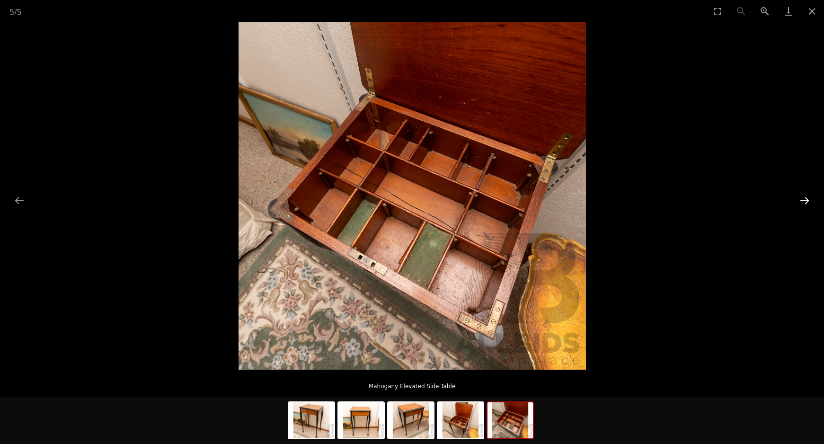
click at [806, 198] on button "Next slide" at bounding box center [805, 200] width 20 height 18
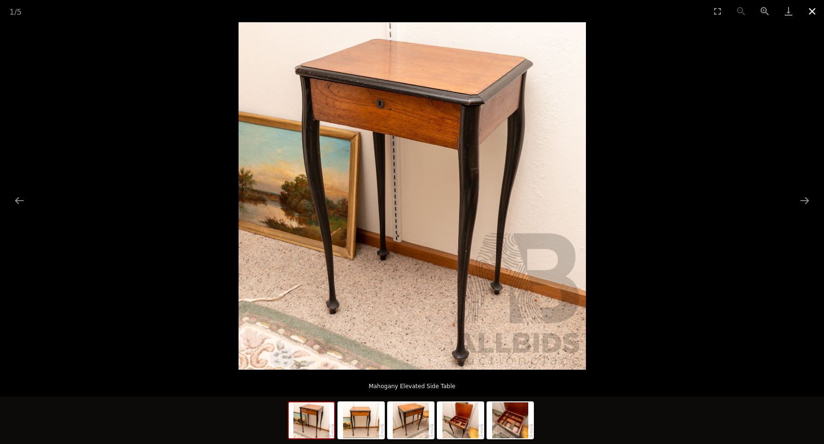
click at [813, 9] on button "Close gallery" at bounding box center [813, 11] width 24 height 22
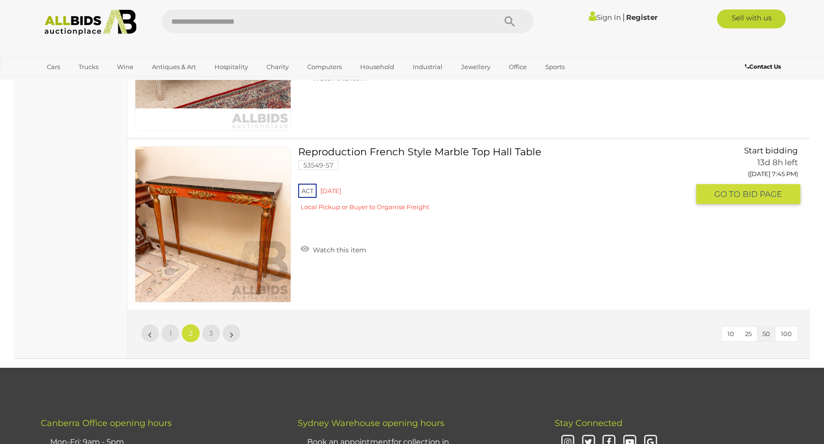
scroll to position [8460, 0]
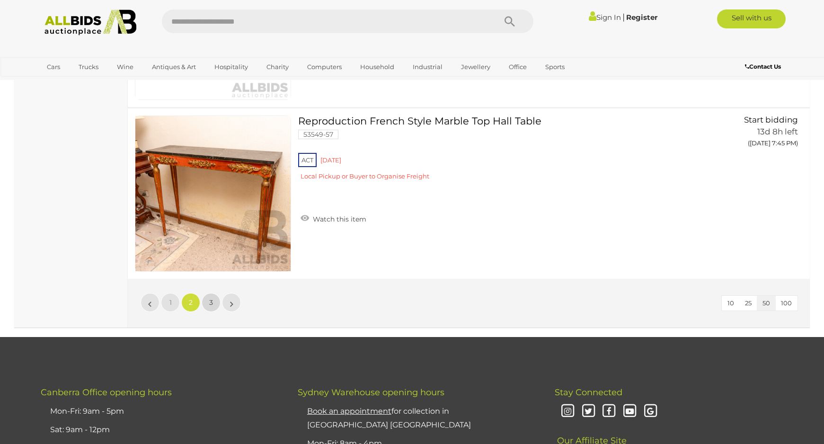
click at [210, 305] on span "3" at bounding box center [211, 302] width 4 height 9
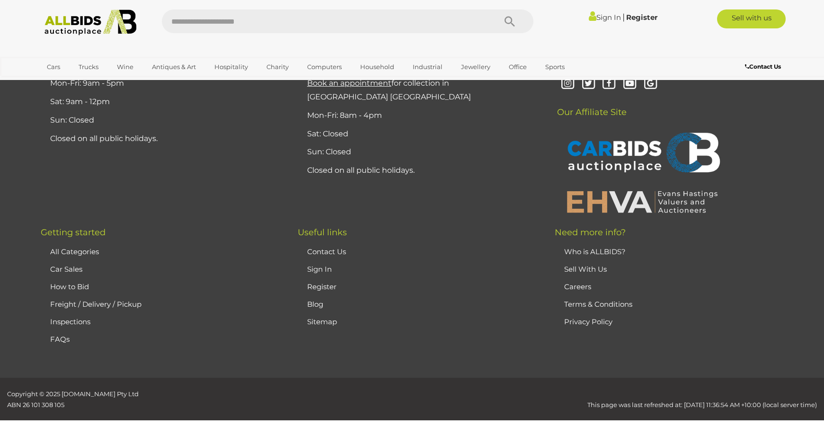
scroll to position [46, 0]
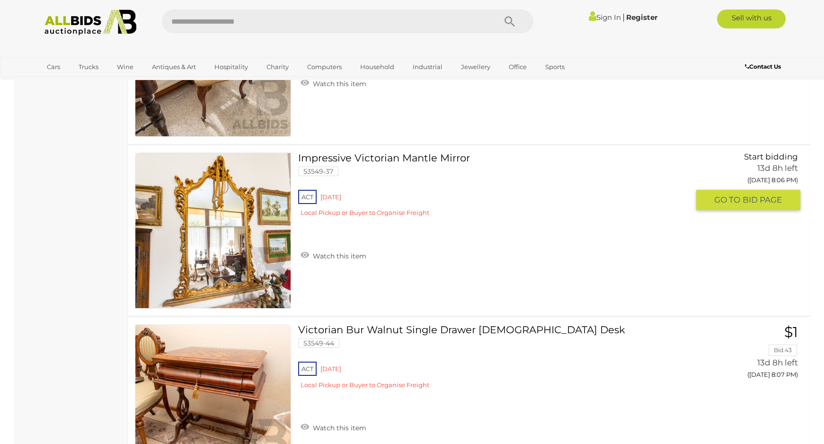
scroll to position [2082, 0]
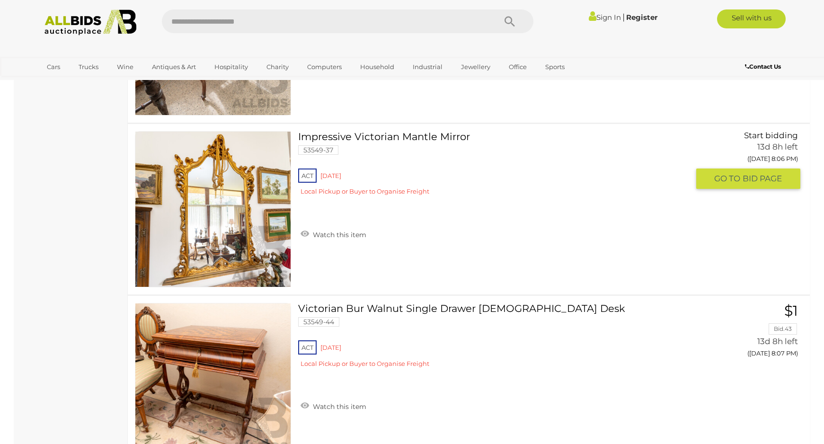
click at [319, 136] on link "Impressive Victorian Mantle Mirror 53549-37 ACT Red Hill" at bounding box center [497, 167] width 384 height 72
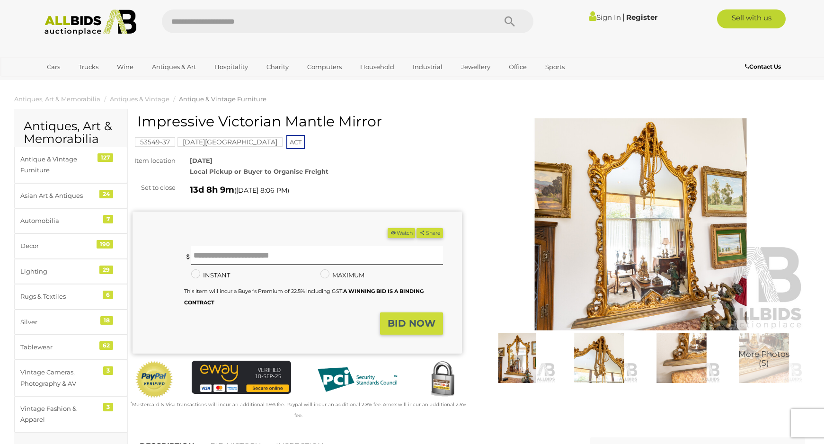
click at [633, 262] on img at bounding box center [640, 224] width 329 height 212
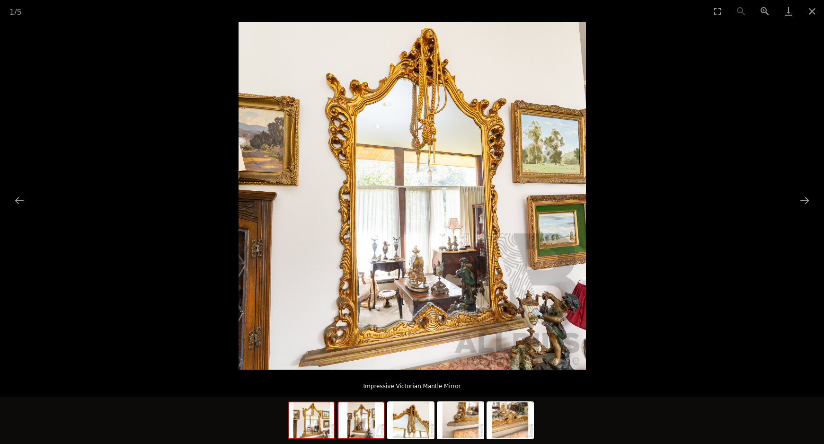
click at [366, 427] on img at bounding box center [360, 420] width 45 height 36
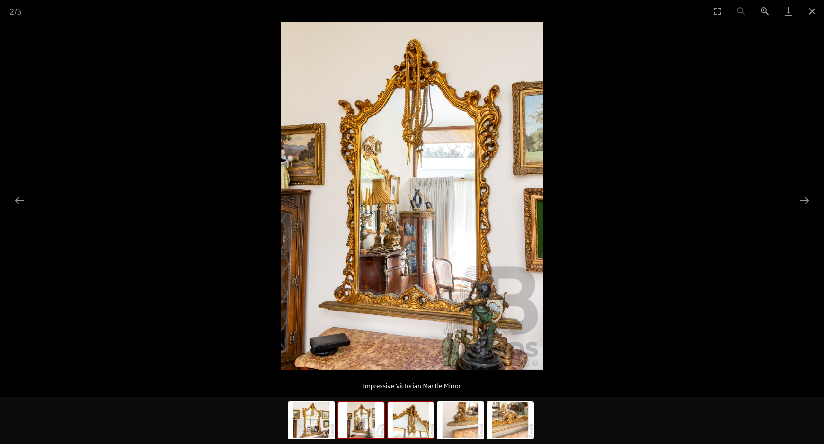
click at [408, 424] on img at bounding box center [410, 420] width 45 height 36
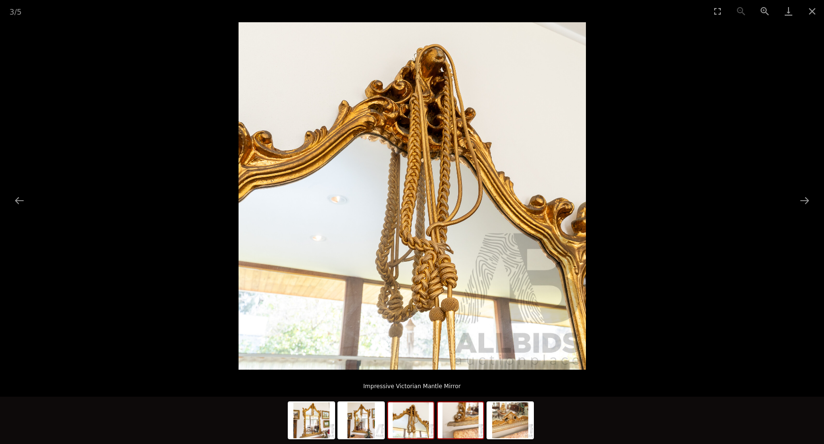
click at [465, 426] on img at bounding box center [460, 420] width 45 height 36
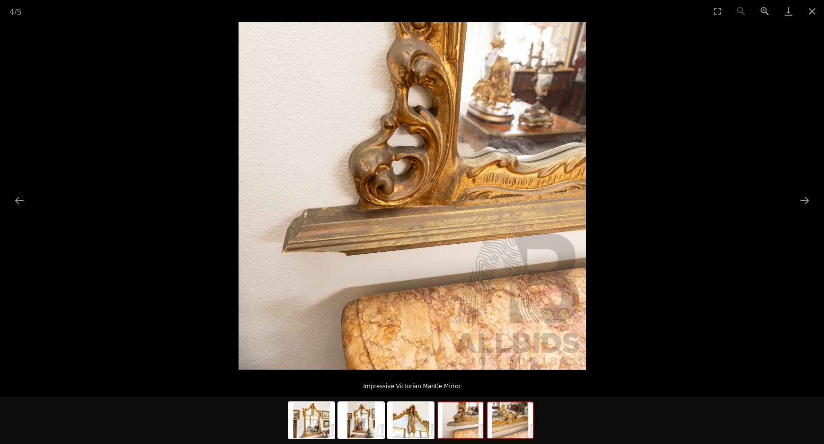
click at [515, 433] on img at bounding box center [510, 420] width 45 height 36
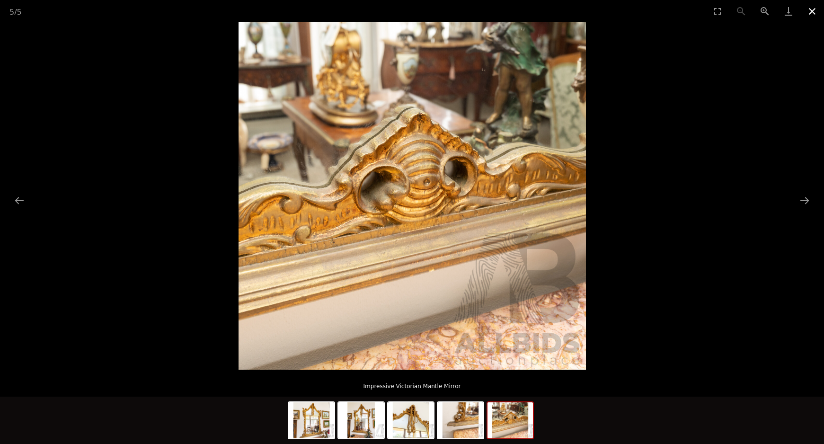
click at [816, 8] on button "Close gallery" at bounding box center [813, 11] width 24 height 22
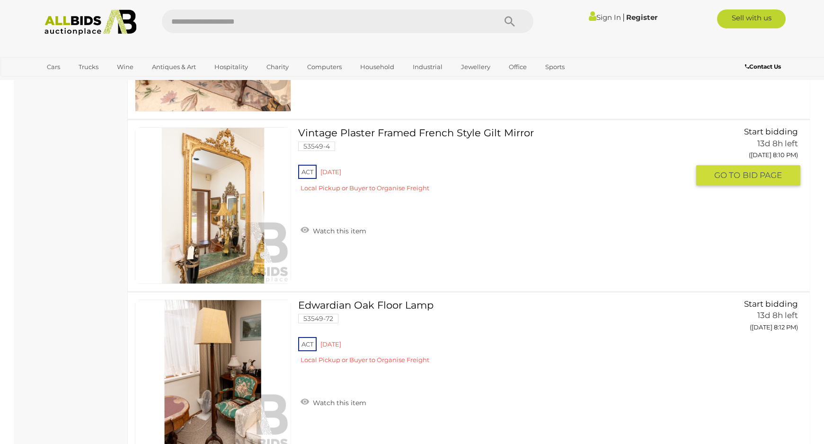
scroll to position [2440, 0]
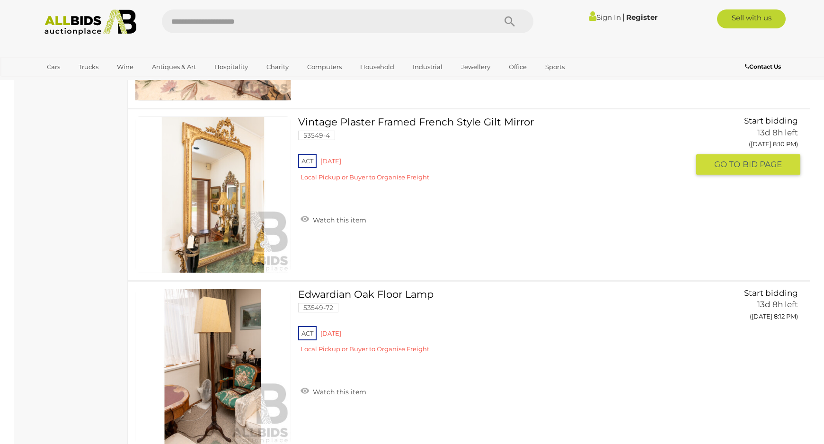
click at [427, 121] on link "Vintage Plaster Framed French Style Gilt Mirror 53549-4 ACT Red Hill" at bounding box center [497, 152] width 384 height 72
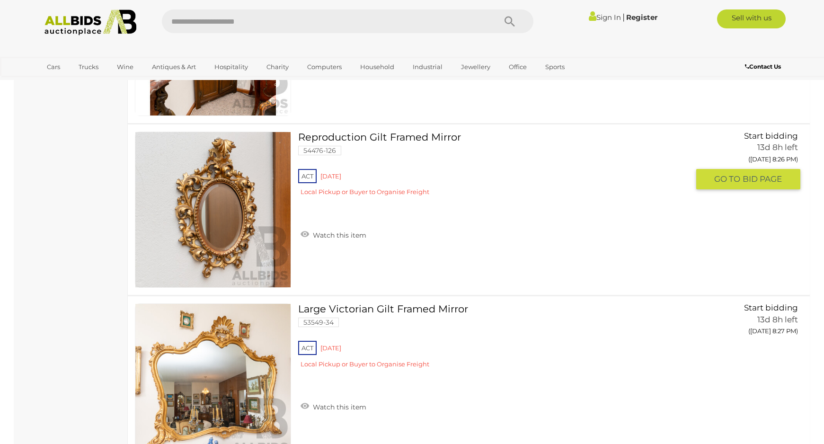
scroll to position [4252, 0]
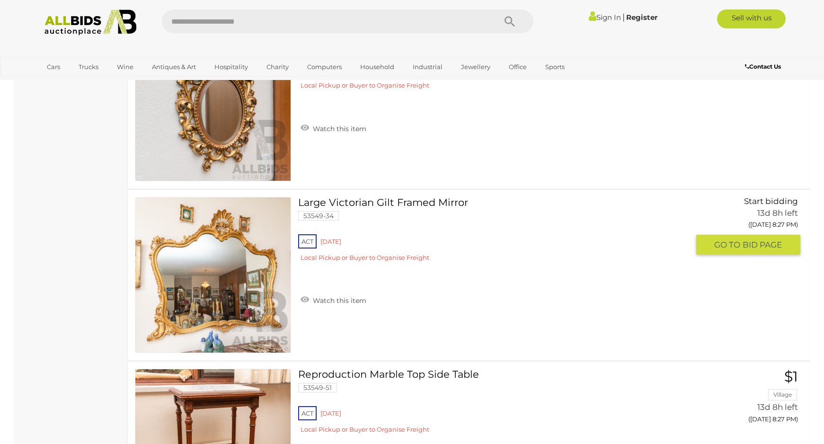
click at [388, 201] on link "Large Victorian Gilt Framed Mirror 53549-34 ACT Red Hill" at bounding box center [497, 233] width 384 height 72
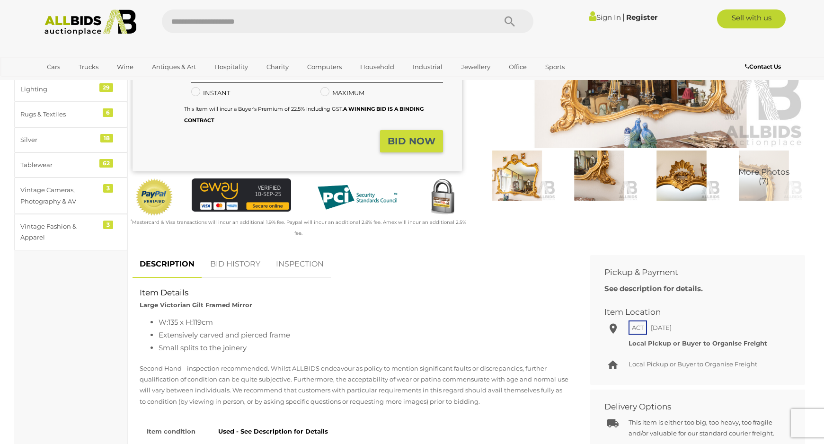
scroll to position [47, 0]
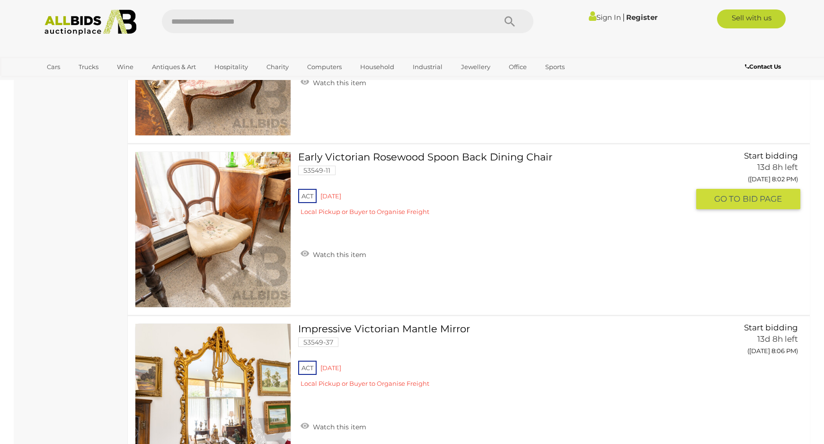
scroll to position [2025, 0]
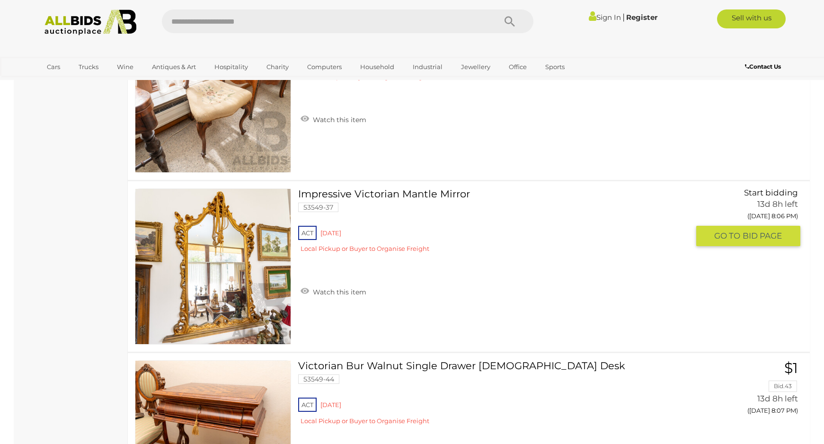
click at [410, 194] on link "Impressive Victorian Mantle Mirror 53549-37 ACT Red Hill" at bounding box center [497, 224] width 384 height 72
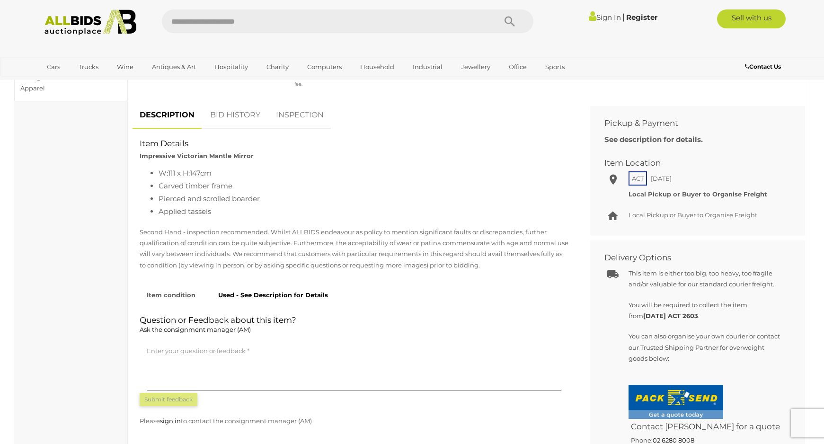
scroll to position [189, 0]
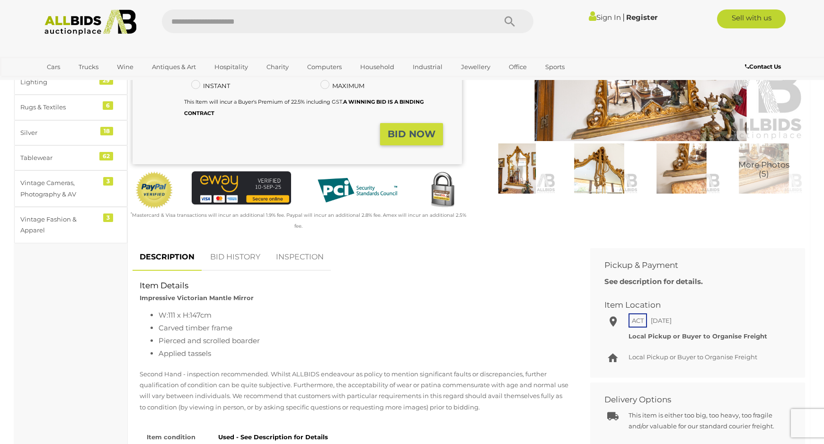
click at [304, 243] on link "INSPECTION" at bounding box center [300, 257] width 62 height 28
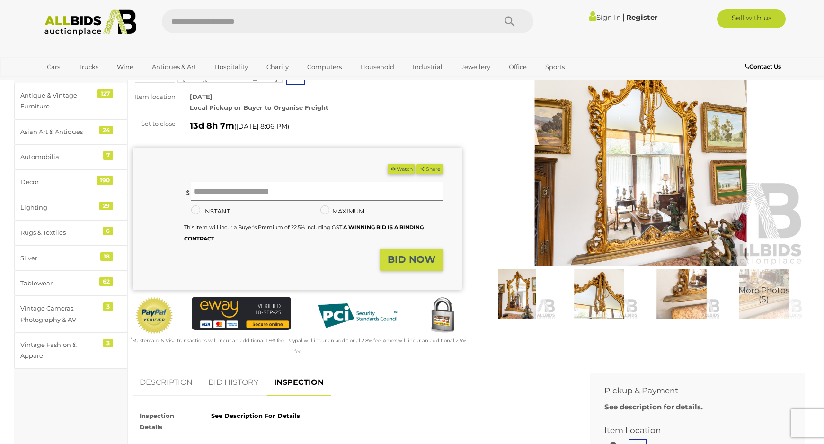
scroll to position [0, 0]
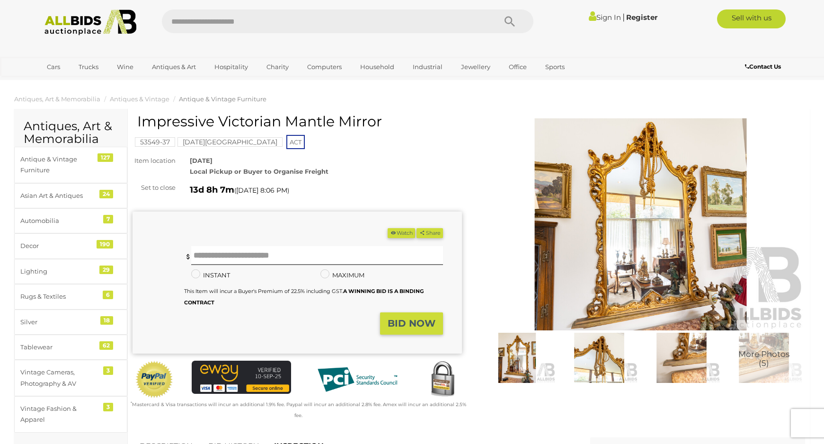
click at [81, 26] on img at bounding box center [90, 22] width 103 height 26
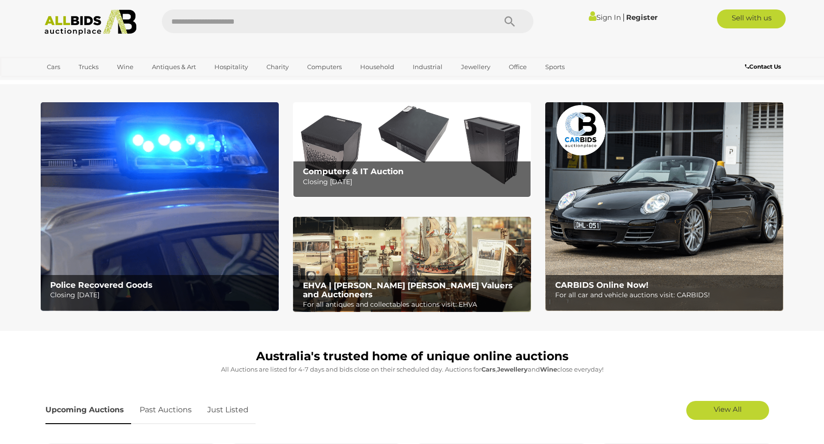
click at [414, 270] on img at bounding box center [412, 265] width 238 height 96
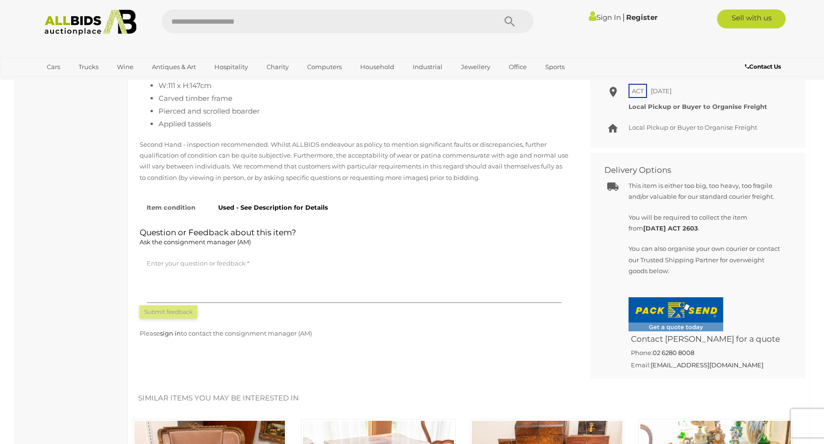
scroll to position [237, 0]
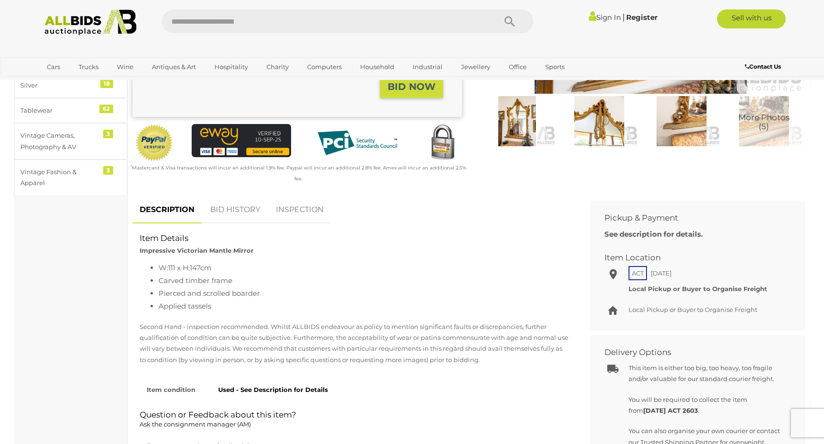
click at [234, 196] on link "BID HISTORY" at bounding box center [235, 210] width 64 height 28
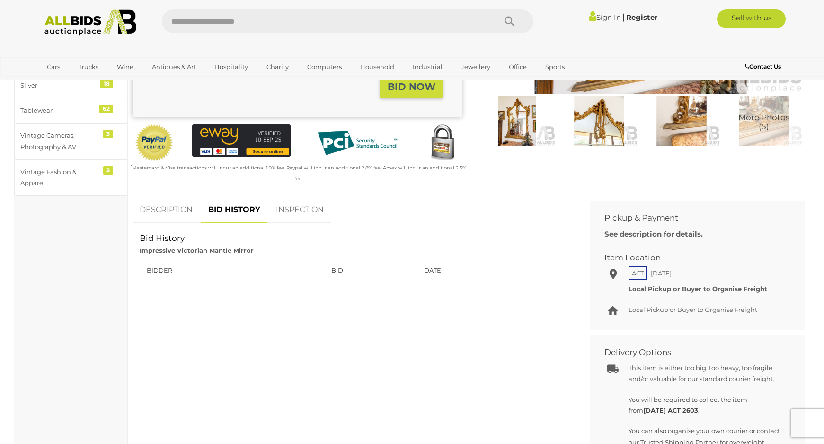
click at [306, 201] on link "INSPECTION" at bounding box center [300, 210] width 62 height 28
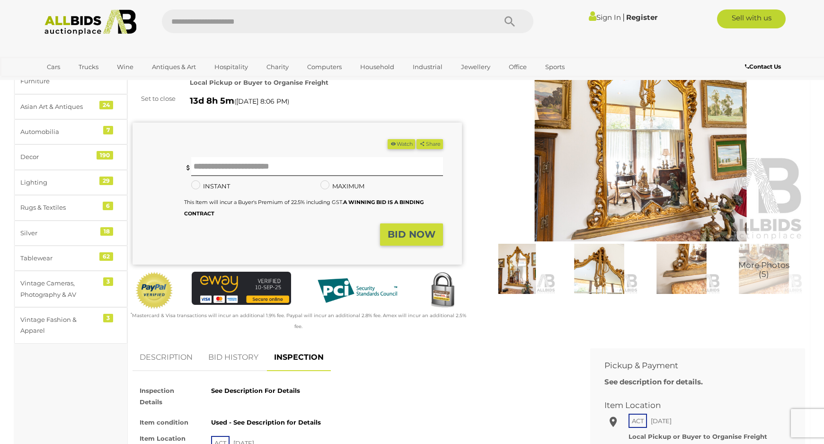
scroll to position [0, 0]
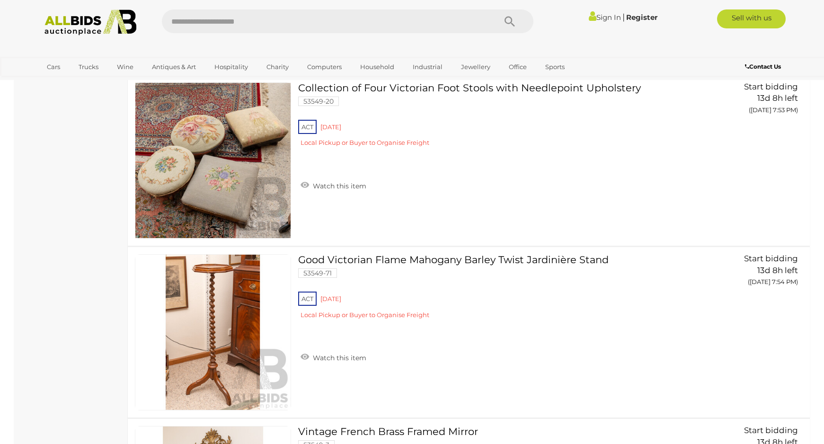
scroll to position [4392, 0]
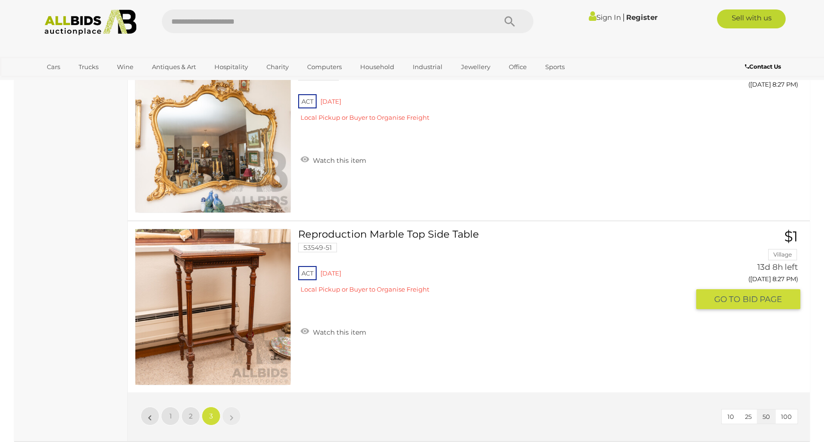
click at [394, 233] on link "Reproduction Marble Top Side Table 53549-51 ACT Red Hill" at bounding box center [497, 265] width 384 height 72
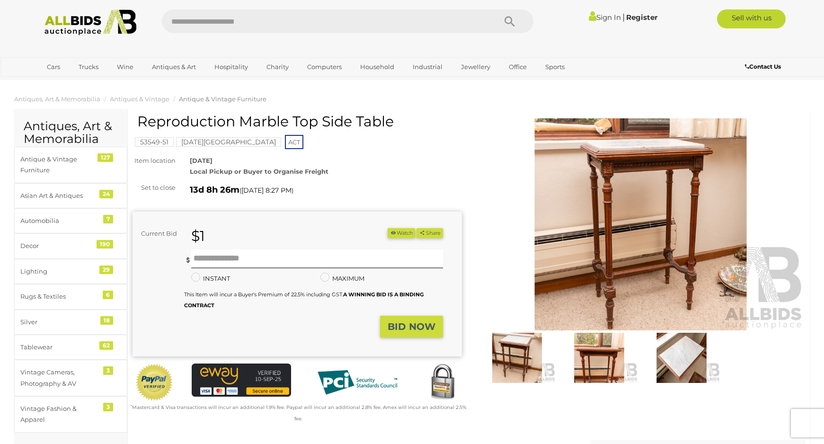
click at [689, 362] on img at bounding box center [682, 358] width 78 height 50
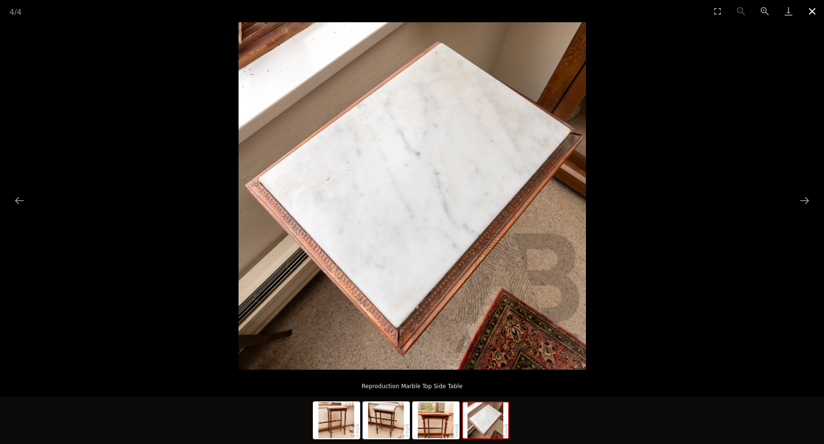
click at [811, 13] on button "Close gallery" at bounding box center [813, 11] width 24 height 22
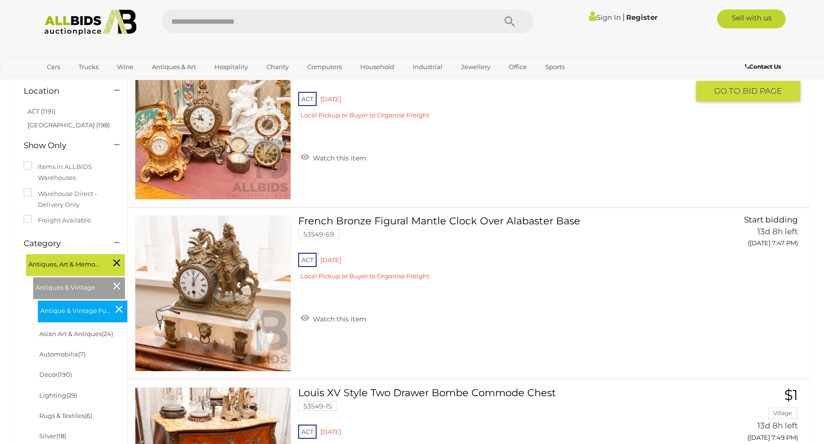
scroll to position [142, 0]
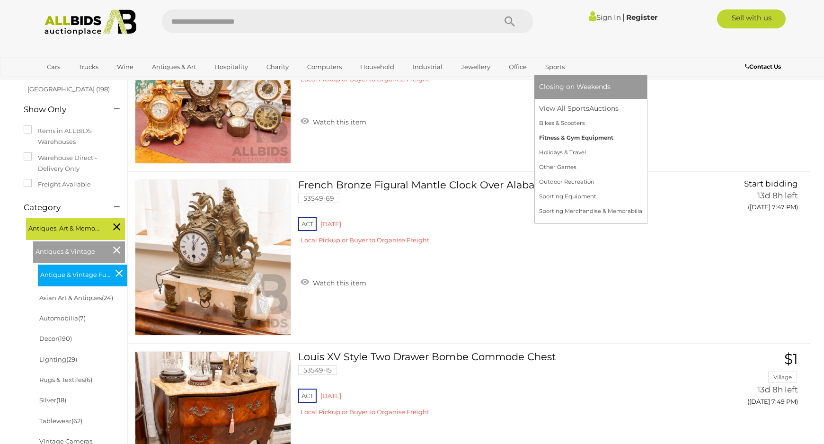
click at [562, 134] on link "Fitness & Gym Equipment" at bounding box center [590, 138] width 103 height 15
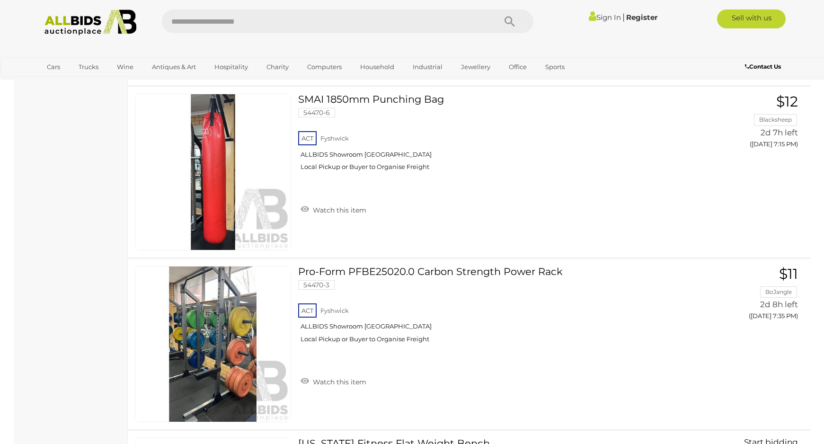
scroll to position [521, 0]
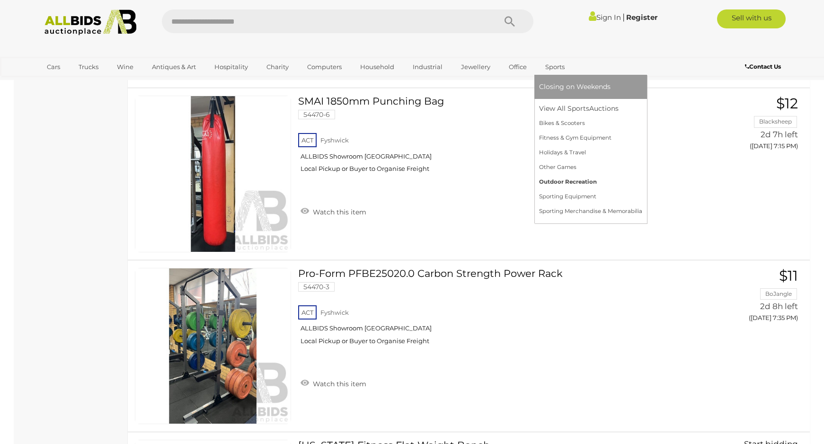
click at [561, 180] on link "Outdoor Recreation" at bounding box center [590, 182] width 103 height 15
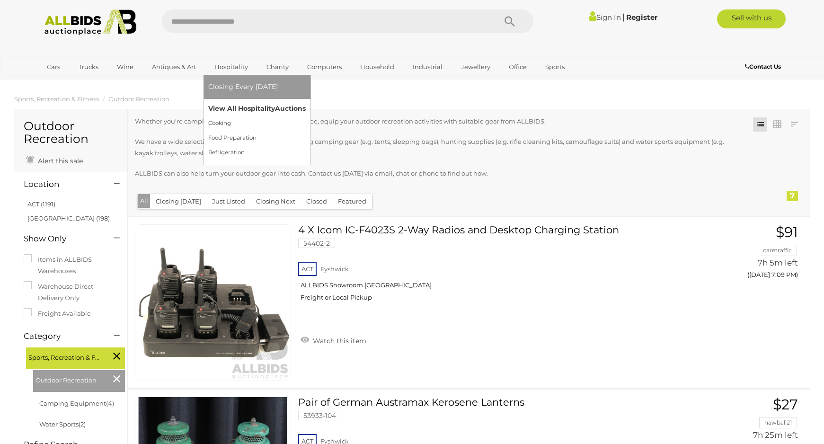
click at [244, 108] on link "View All Hospitality Auctions" at bounding box center [257, 108] width 98 height 15
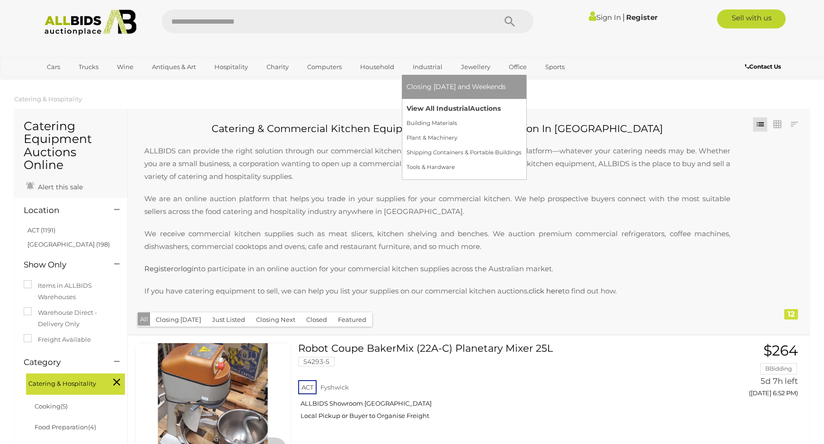
click at [427, 107] on link "View All Industrial Auctions" at bounding box center [464, 108] width 115 height 15
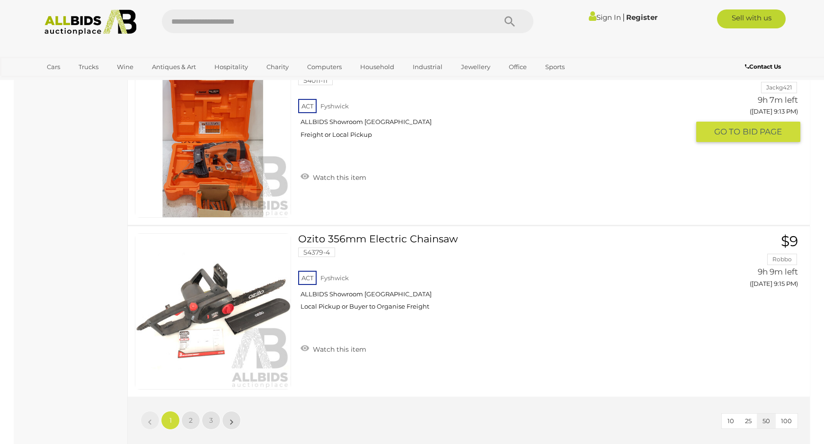
scroll to position [8616, 0]
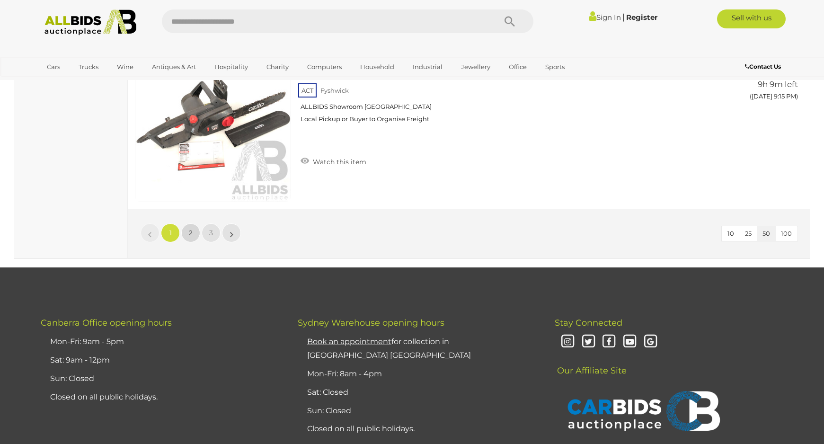
click at [195, 230] on link "2" at bounding box center [190, 232] width 19 height 19
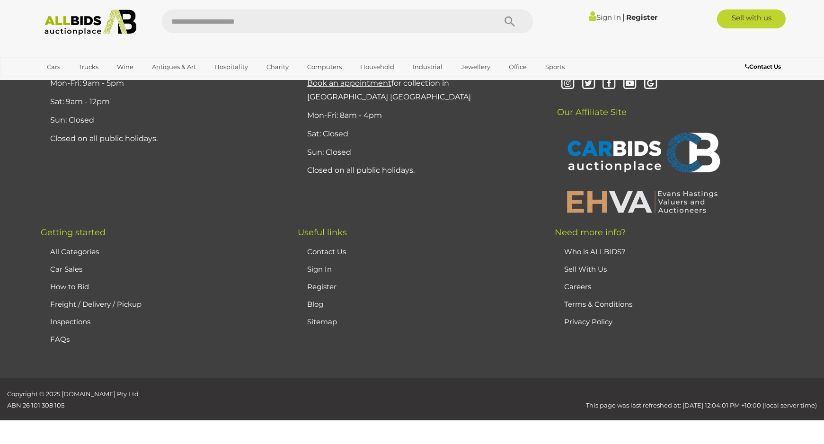
scroll to position [133, 0]
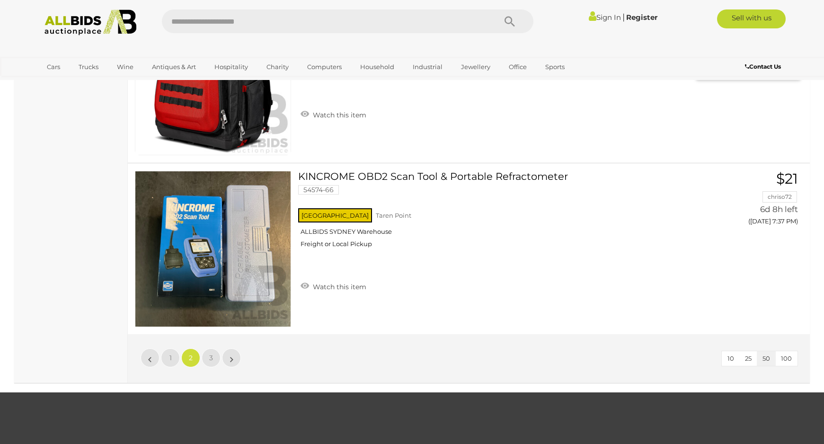
scroll to position [8512, 0]
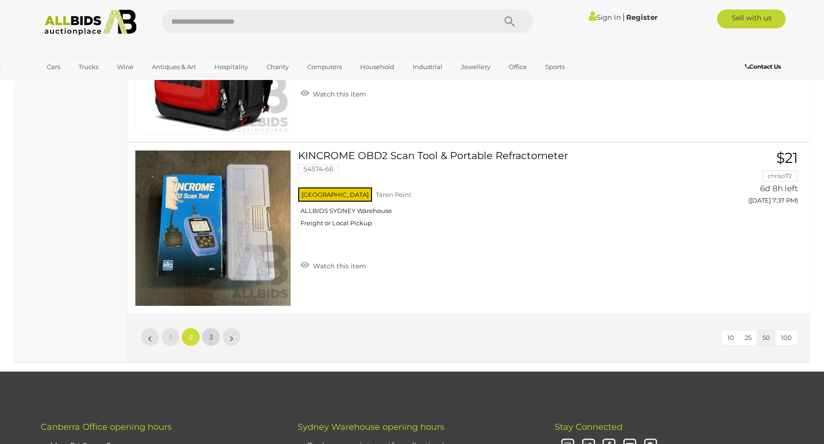
click at [210, 342] on link "3" at bounding box center [211, 337] width 19 height 19
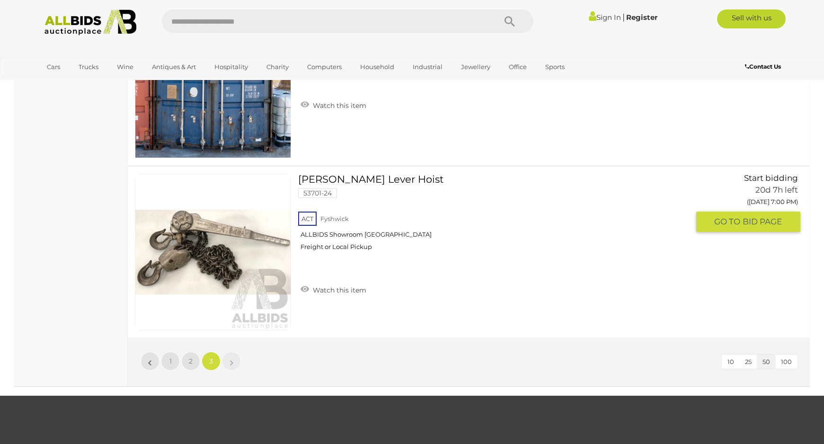
scroll to position [2642, 0]
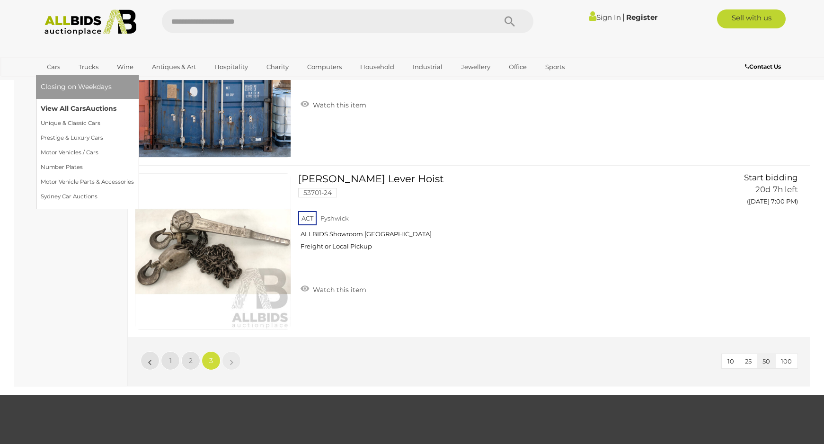
click at [68, 109] on link "View All Cars Auctions" at bounding box center [87, 108] width 93 height 15
